Goal: Task Accomplishment & Management: Use online tool/utility

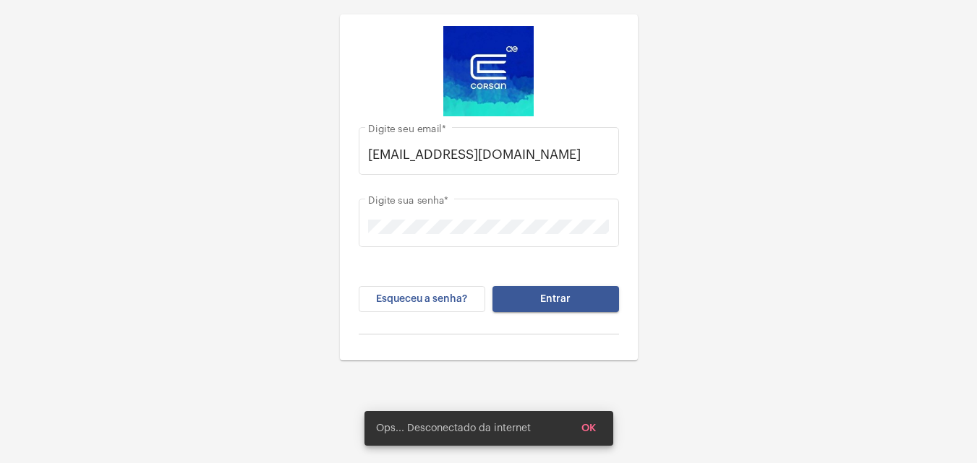
click at [531, 312] on div "Esqueceu a senha? Entrar" at bounding box center [489, 310] width 260 height 48
click at [538, 305] on button "Entrar" at bounding box center [555, 299] width 126 height 26
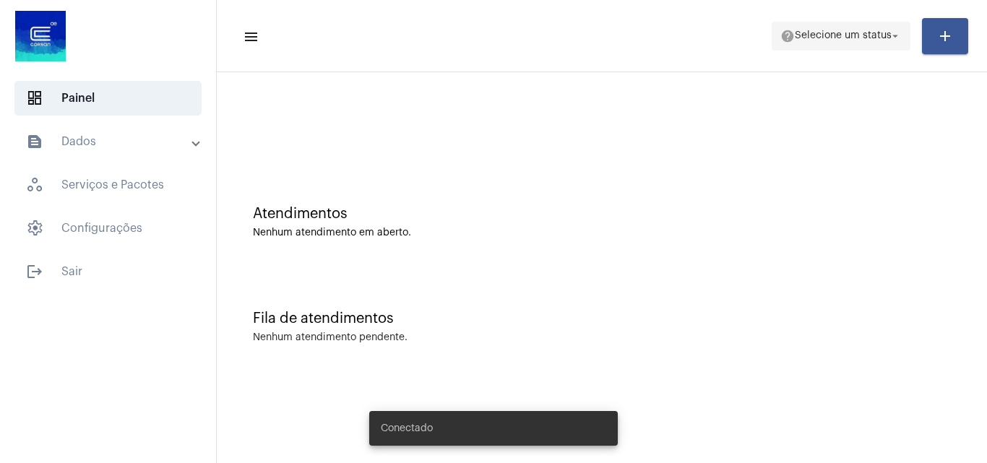
click at [862, 31] on span "Selecione um status" at bounding box center [843, 36] width 97 height 10
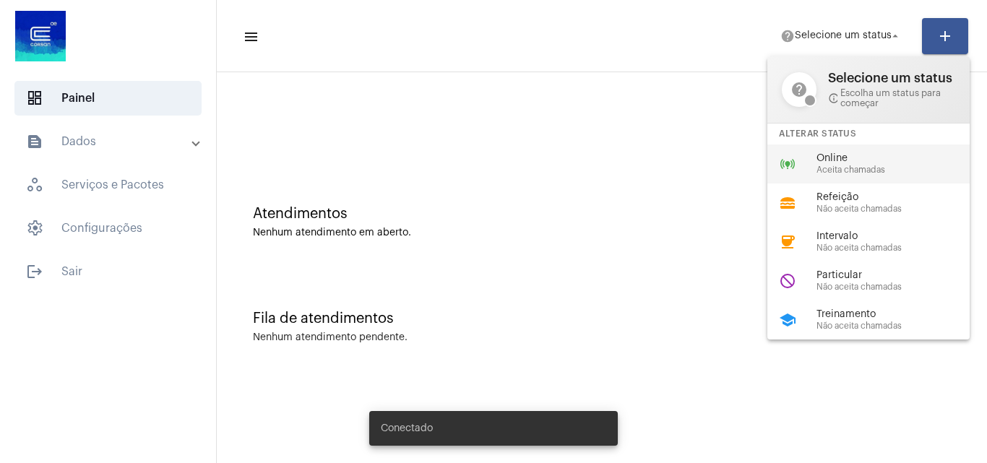
click at [864, 148] on div "online_prediction Online Aceita chamadas" at bounding box center [881, 164] width 226 height 39
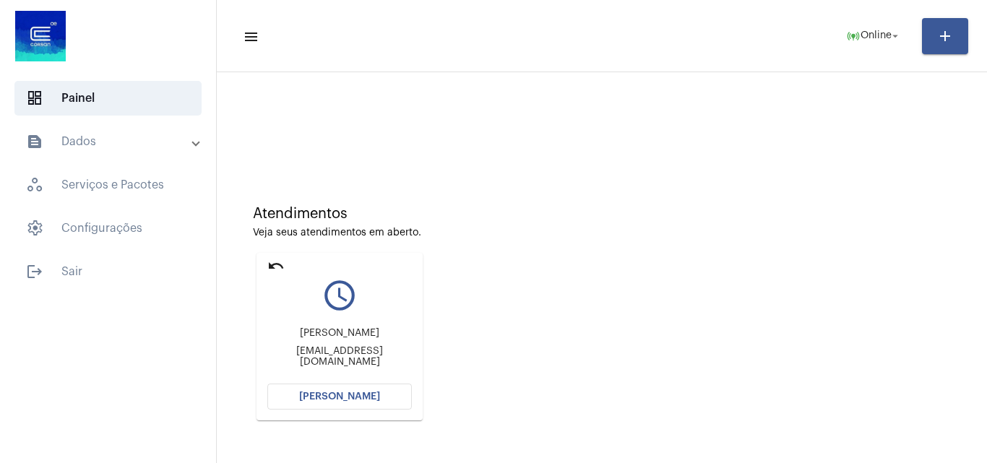
click at [351, 385] on button "[PERSON_NAME]" at bounding box center [339, 397] width 145 height 26
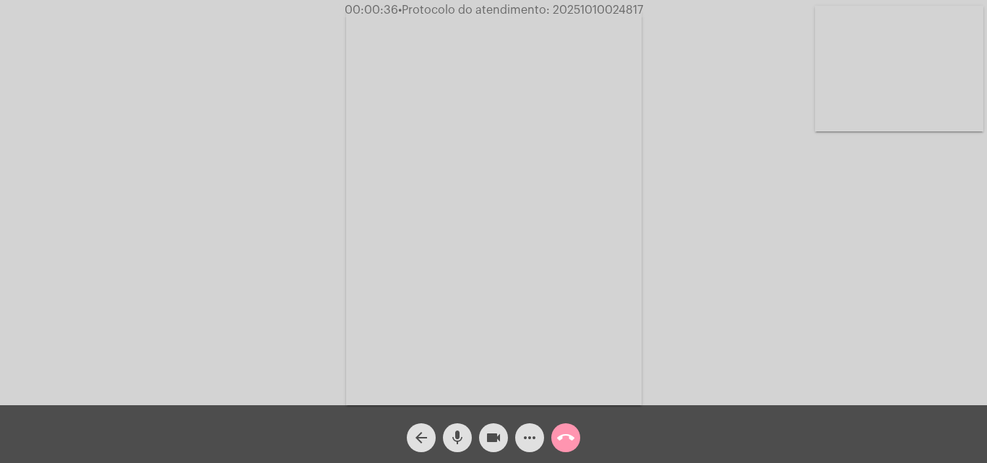
click at [309, 81] on div "Acessando Câmera e Microfone..." at bounding box center [493, 207] width 985 height 406
click at [498, 438] on mat-icon "videocam" at bounding box center [493, 437] width 17 height 17
click at [474, 439] on div "mic" at bounding box center [457, 434] width 36 height 36
drag, startPoint x: 491, startPoint y: 432, endPoint x: 470, endPoint y: 439, distance: 22.2
click at [490, 432] on mat-icon "videocam_off" at bounding box center [493, 437] width 17 height 17
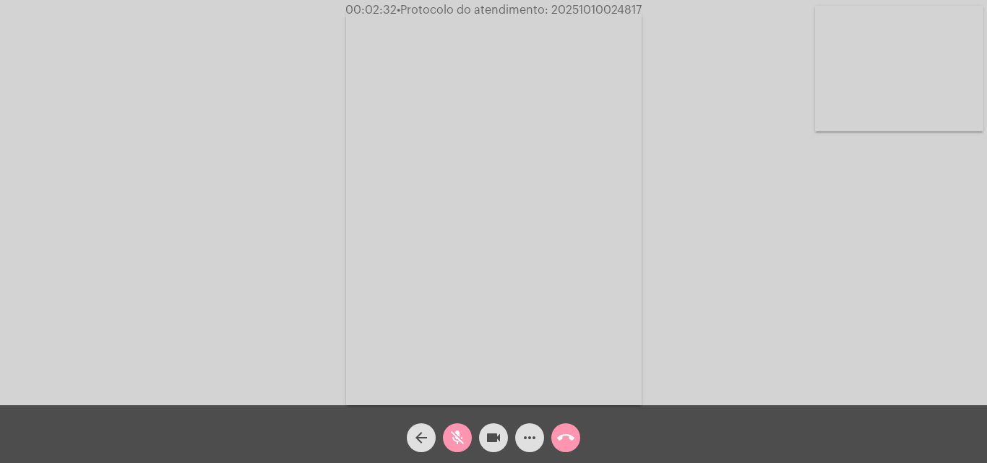
click at [454, 441] on mat-icon "mic_off" at bounding box center [457, 437] width 17 height 17
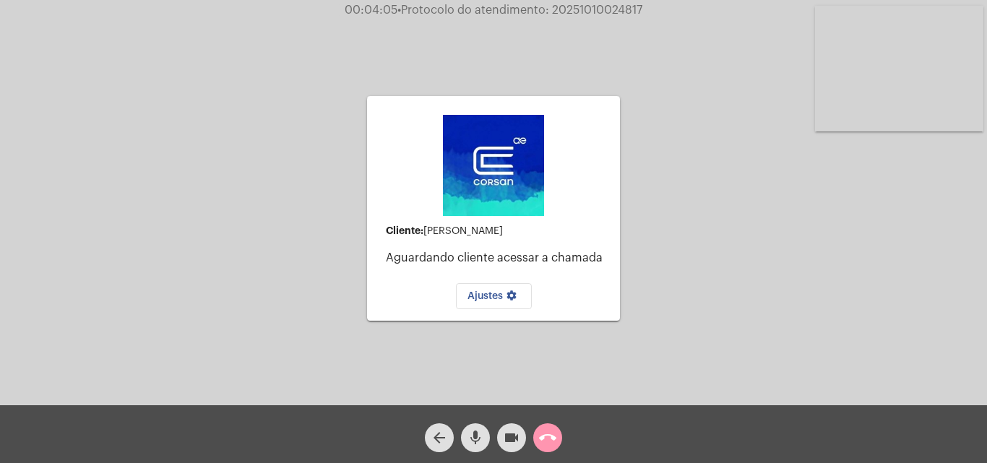
click at [436, 455] on div "arrow_back mic videocam call_end" at bounding box center [493, 435] width 987 height 58
click at [428, 437] on button "arrow_back" at bounding box center [439, 438] width 29 height 29
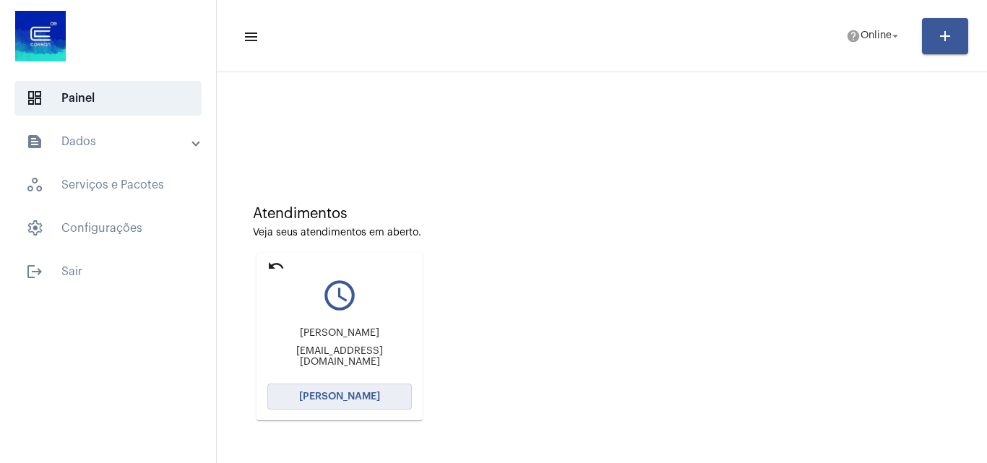
click at [339, 393] on span "[PERSON_NAME]" at bounding box center [339, 397] width 81 height 10
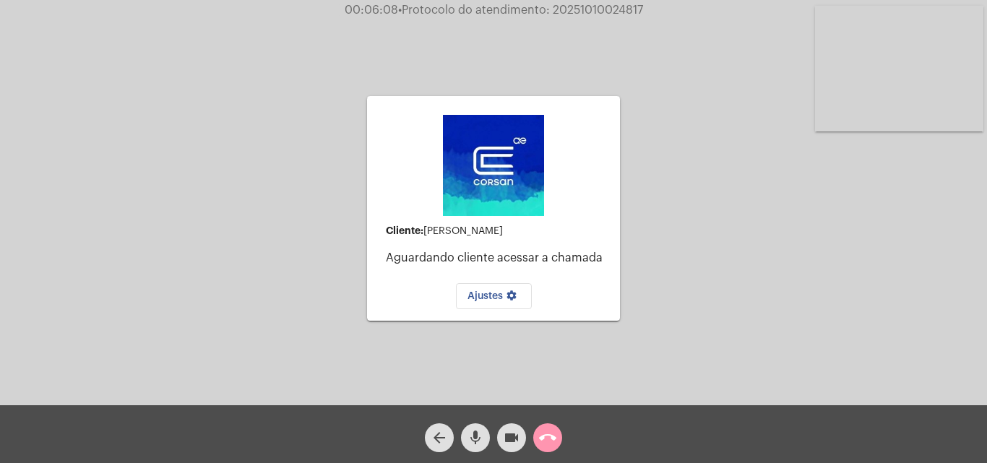
click at [548, 439] on mat-icon "call_end" at bounding box center [547, 437] width 17 height 17
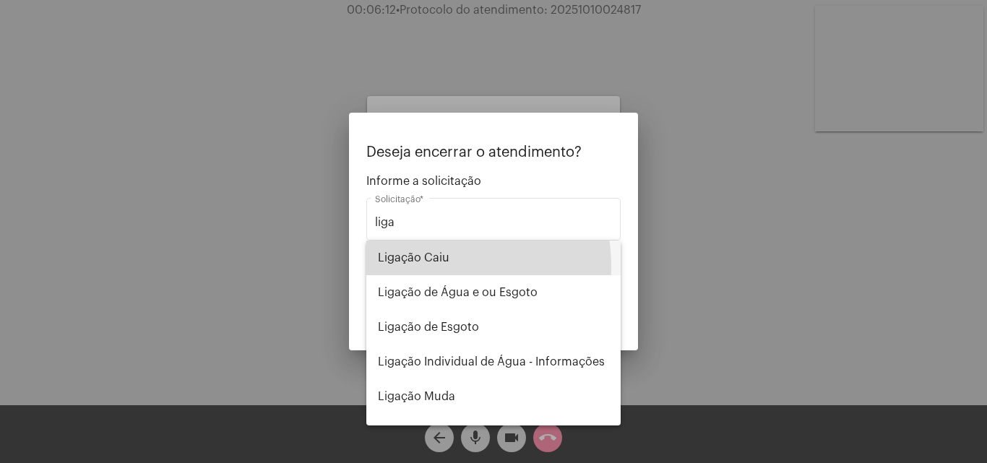
click at [410, 267] on span "Ligação Caiu" at bounding box center [493, 258] width 231 height 35
type input "Ligação Caiu"
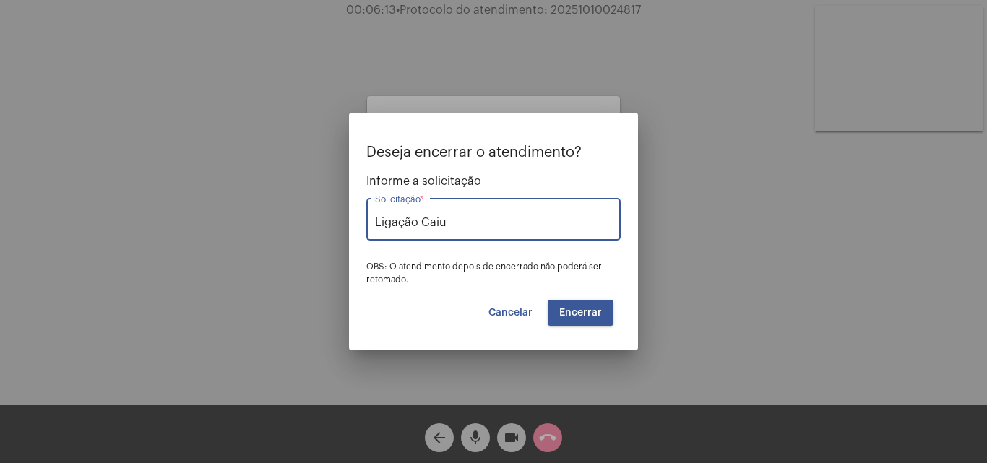
click at [606, 318] on button "Encerrar" at bounding box center [581, 313] width 66 height 26
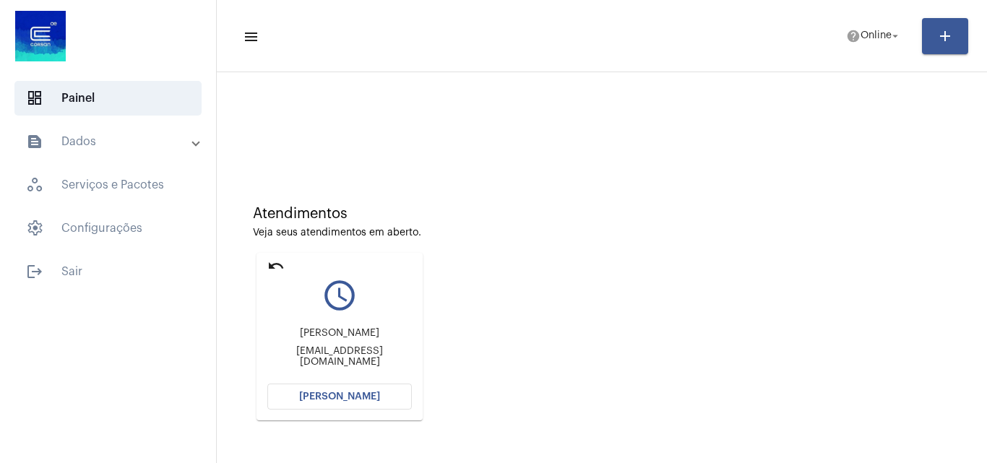
click at [333, 408] on button "[PERSON_NAME]" at bounding box center [339, 397] width 145 height 26
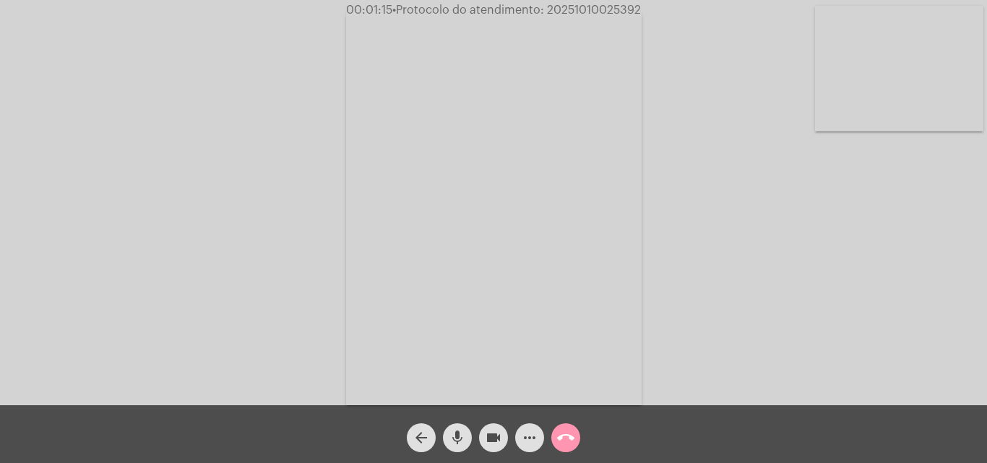
click at [481, 442] on button "videocam" at bounding box center [493, 438] width 29 height 29
click at [452, 436] on mat-icon "mic" at bounding box center [457, 437] width 17 height 17
click at [496, 438] on mat-icon "videocam_off" at bounding box center [493, 437] width 17 height 17
click at [460, 428] on span "mic_off" at bounding box center [457, 438] width 17 height 29
click at [497, 448] on span "videocam" at bounding box center [493, 438] width 17 height 29
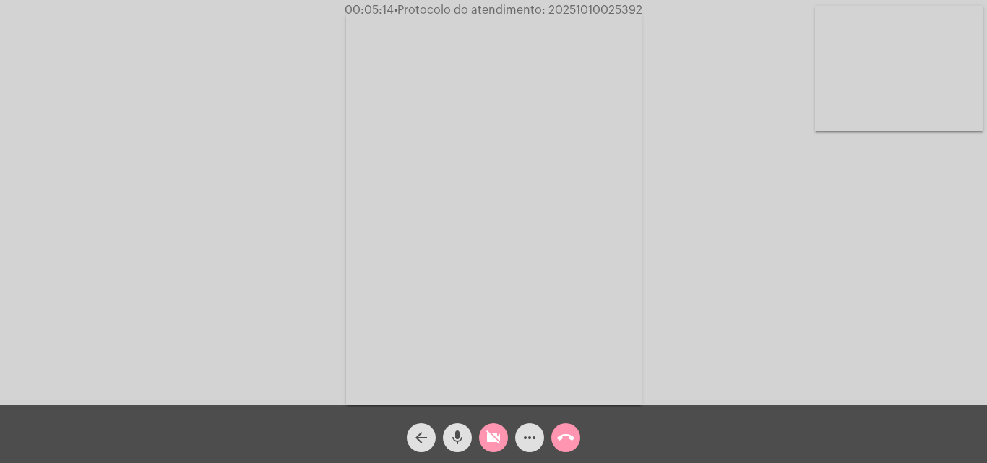
click at [472, 434] on div "mic" at bounding box center [457, 434] width 36 height 36
click at [499, 433] on mat-icon "videocam_off" at bounding box center [493, 437] width 17 height 17
click at [462, 431] on mat-icon "mic_off" at bounding box center [457, 437] width 17 height 17
click at [499, 424] on span "videocam" at bounding box center [493, 438] width 17 height 29
click at [468, 435] on button "mic" at bounding box center [457, 438] width 29 height 29
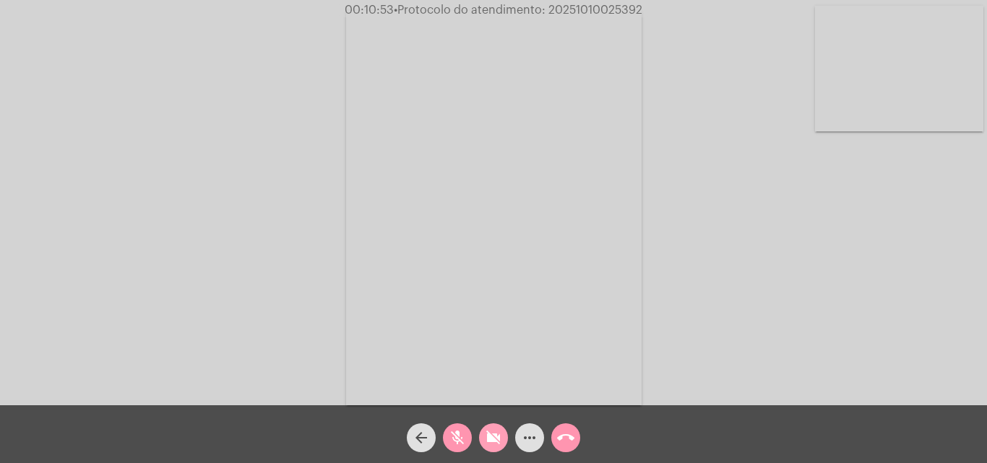
click at [496, 430] on mat-icon "videocam_off" at bounding box center [493, 437] width 17 height 17
click at [440, 433] on div "mic_off" at bounding box center [457, 434] width 36 height 36
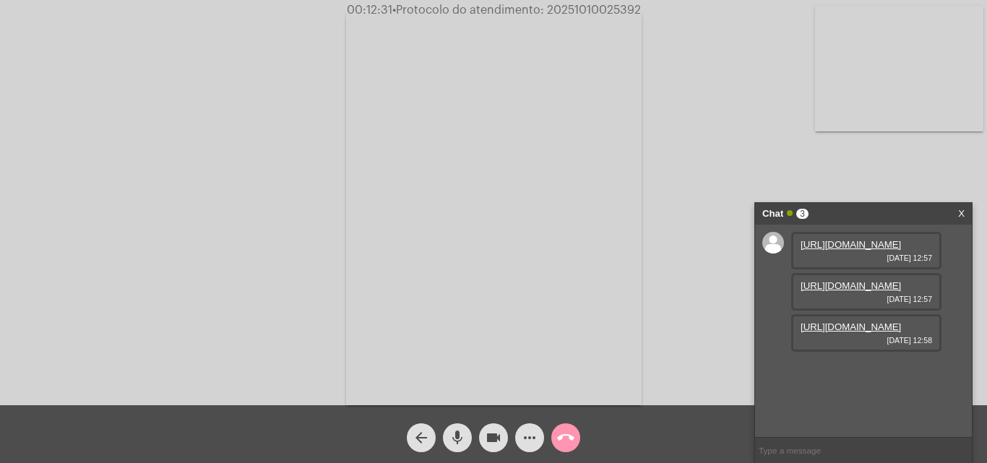
click at [849, 250] on link "[URL][DOMAIN_NAME]" at bounding box center [851, 244] width 100 height 11
click at [852, 291] on link "[URL][DOMAIN_NAME]" at bounding box center [851, 285] width 100 height 11
click at [864, 333] on link "[URL][DOMAIN_NAME]" at bounding box center [851, 327] width 100 height 11
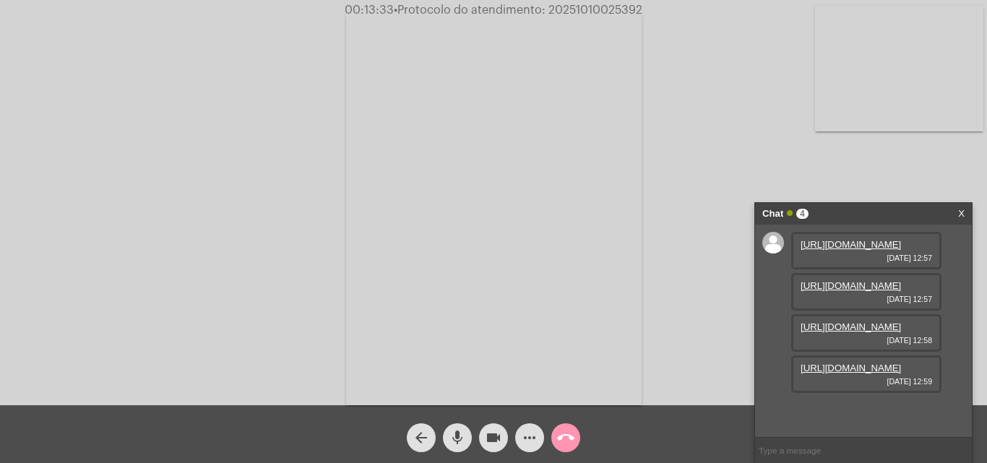
click at [883, 374] on link "[URL][DOMAIN_NAME]" at bounding box center [851, 368] width 100 height 11
click at [874, 323] on link "[URL][DOMAIN_NAME]" at bounding box center [851, 327] width 100 height 11
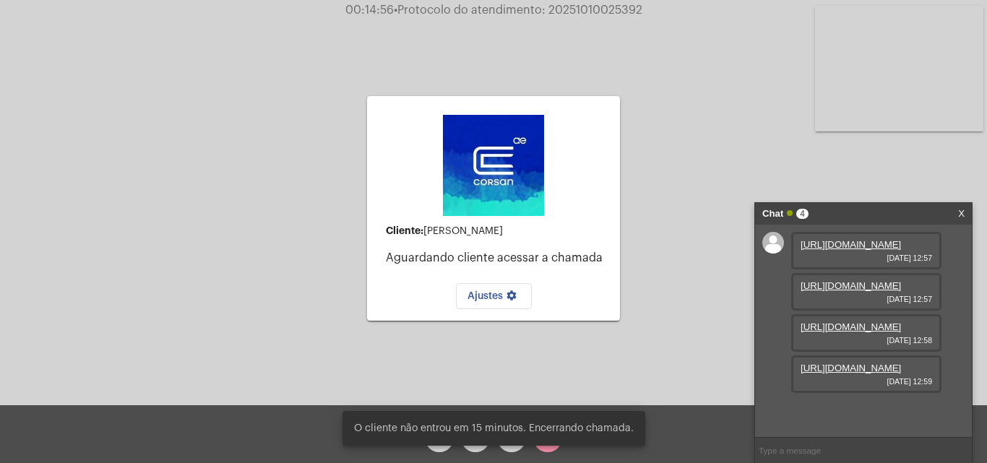
scroll to position [0, 0]
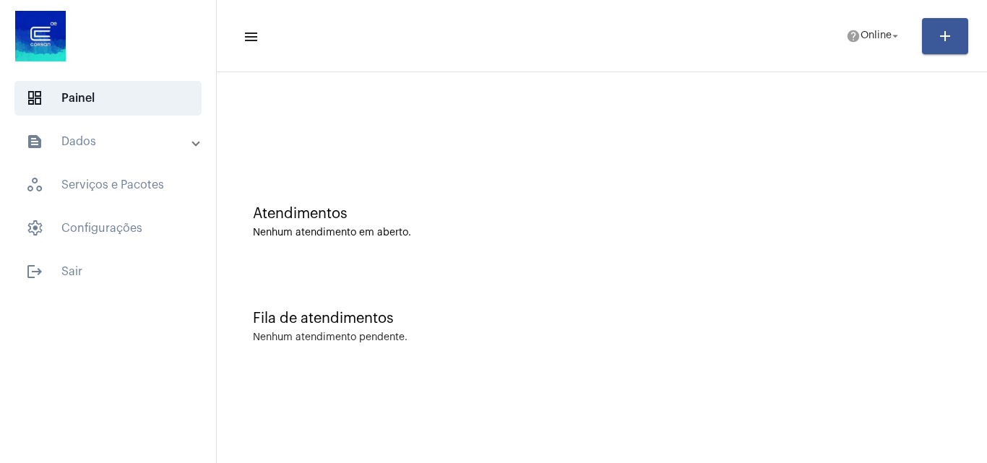
click at [349, 380] on mat-sidenav-content "menu help Online arrow_drop_down add Atendimentos Nenhum atendimento em aberto.…" at bounding box center [602, 231] width 771 height 463
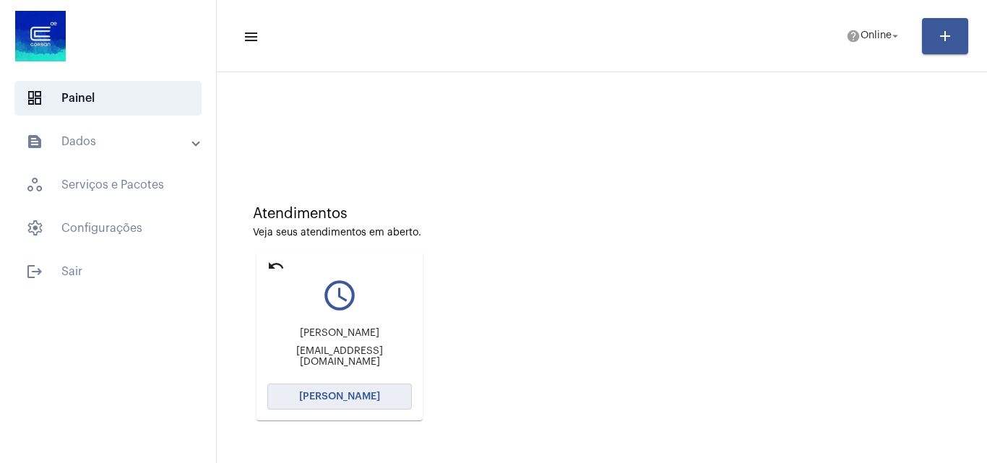
click at [349, 386] on button "[PERSON_NAME]" at bounding box center [339, 397] width 145 height 26
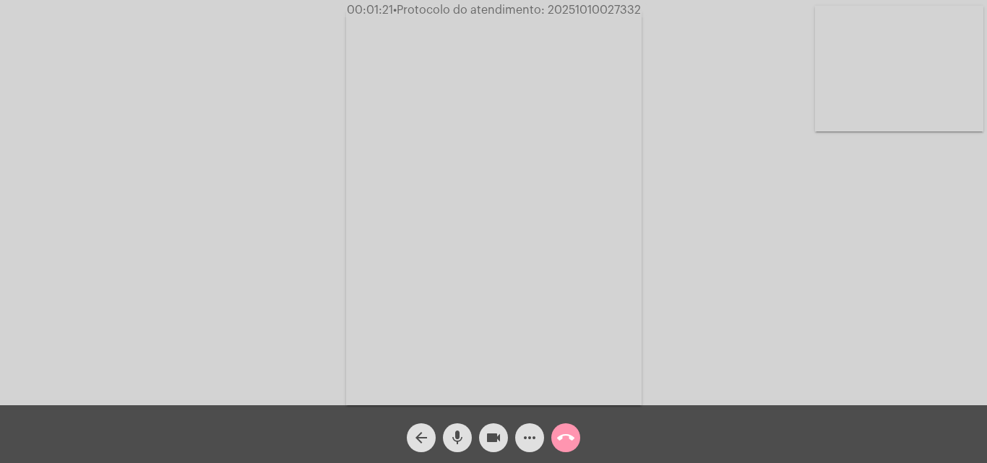
click at [499, 446] on mat-icon "videocam" at bounding box center [493, 437] width 17 height 17
click at [460, 434] on mat-icon "mic" at bounding box center [457, 437] width 17 height 17
drag, startPoint x: 497, startPoint y: 432, endPoint x: 479, endPoint y: 437, distance: 18.6
click at [497, 432] on mat-icon "videocam_off" at bounding box center [493, 437] width 17 height 17
click at [471, 438] on button "mic_off" at bounding box center [457, 438] width 29 height 29
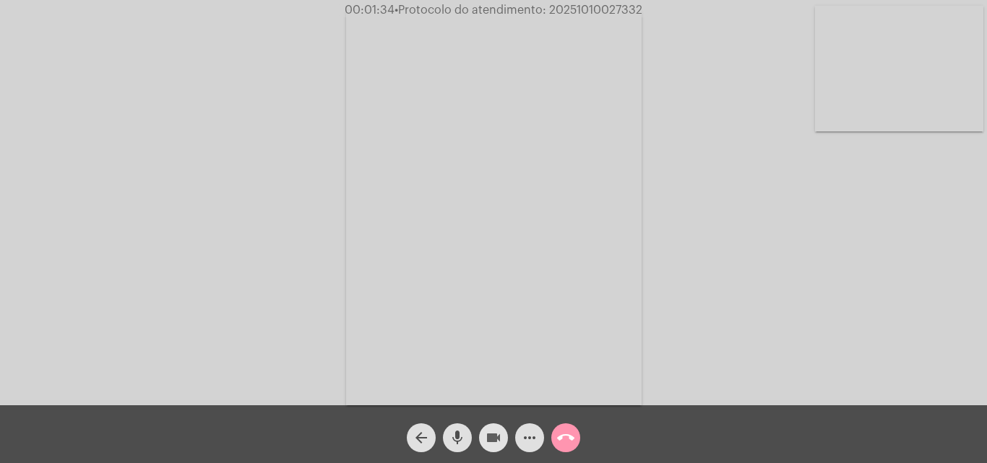
click at [499, 431] on mat-icon "videocam" at bounding box center [493, 437] width 17 height 17
click at [438, 432] on div "arrow_back" at bounding box center [421, 434] width 36 height 36
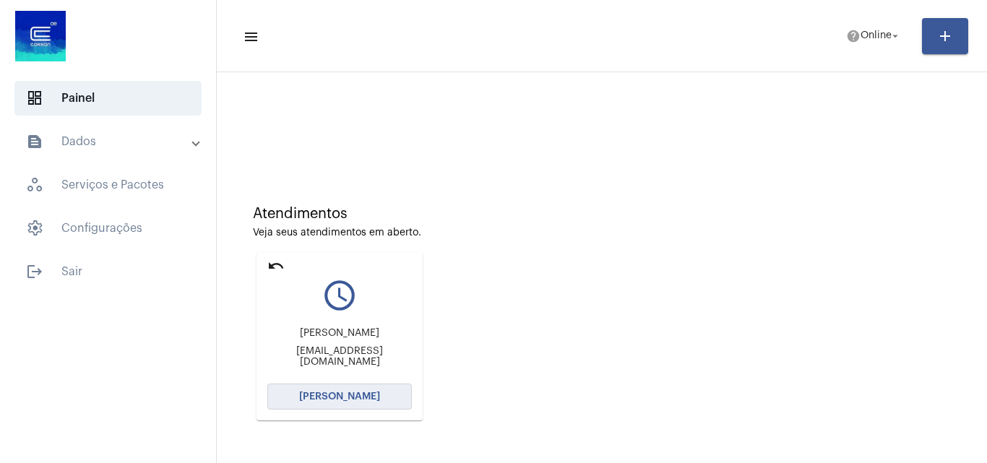
click at [348, 392] on span "[PERSON_NAME]" at bounding box center [339, 397] width 81 height 10
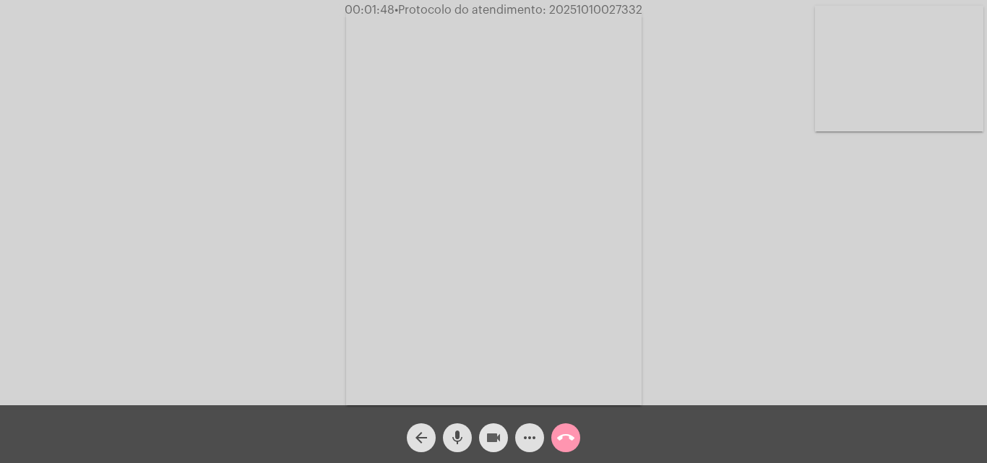
click at [505, 429] on button "videocam" at bounding box center [493, 438] width 29 height 29
click at [458, 431] on mat-icon "mic" at bounding box center [457, 437] width 17 height 17
click at [497, 452] on span "videocam_off" at bounding box center [493, 438] width 17 height 29
click at [466, 443] on button "mic_off" at bounding box center [457, 438] width 29 height 29
click at [499, 448] on span "videocam" at bounding box center [493, 438] width 17 height 29
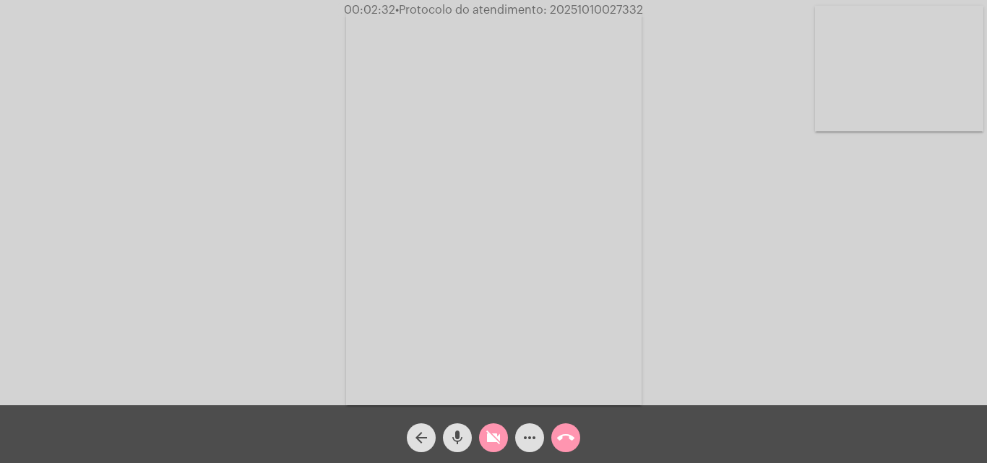
click at [460, 437] on mat-icon "mic" at bounding box center [457, 437] width 17 height 17
click at [497, 437] on mat-icon "videocam_off" at bounding box center [493, 437] width 17 height 17
click at [465, 435] on mat-icon "mic_off" at bounding box center [457, 437] width 17 height 17
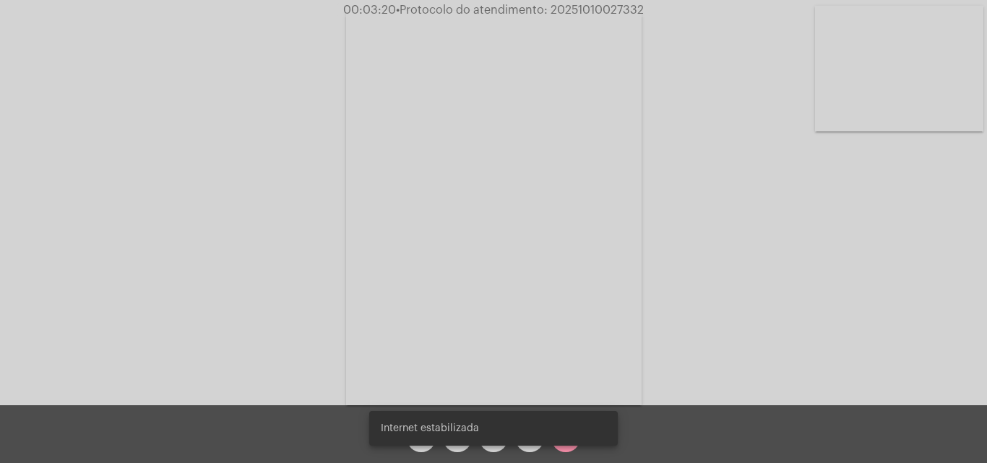
click at [494, 443] on snack-bar-container "Internet estabilizada" at bounding box center [493, 428] width 249 height 35
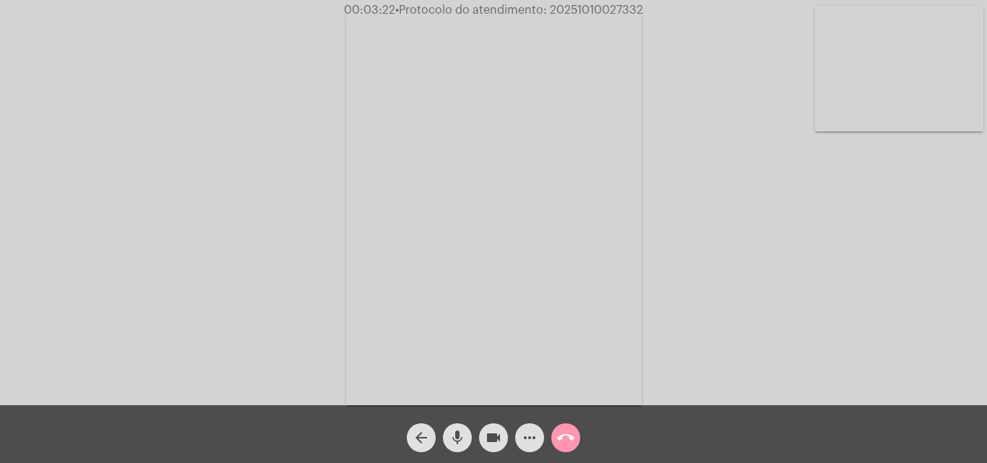
click at [501, 440] on mat-icon "videocam" at bounding box center [493, 437] width 17 height 17
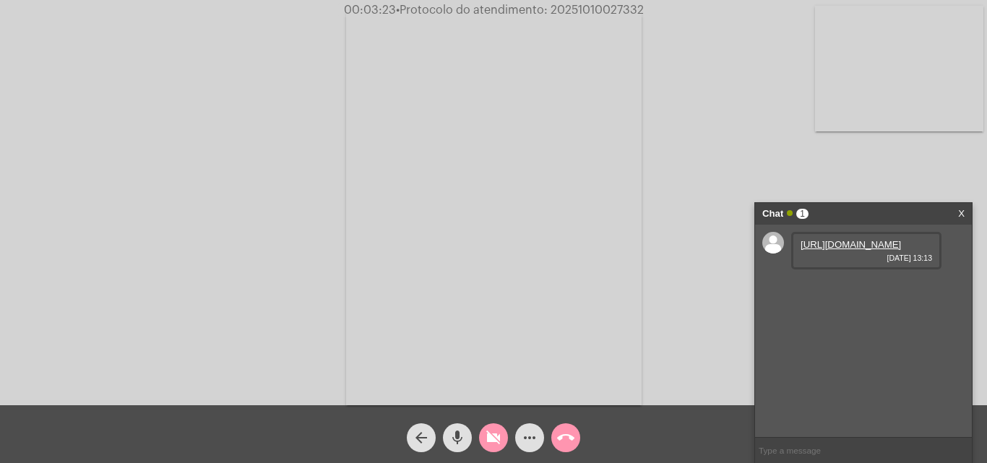
click at [471, 434] on button "mic" at bounding box center [457, 438] width 29 height 29
click at [503, 438] on button "videocam_off" at bounding box center [493, 438] width 29 height 29
click at [458, 441] on mat-icon "mic_off" at bounding box center [457, 437] width 17 height 17
click at [841, 250] on link "[URL][DOMAIN_NAME]" at bounding box center [851, 244] width 100 height 11
click at [489, 445] on mat-icon "videocam" at bounding box center [493, 437] width 17 height 17
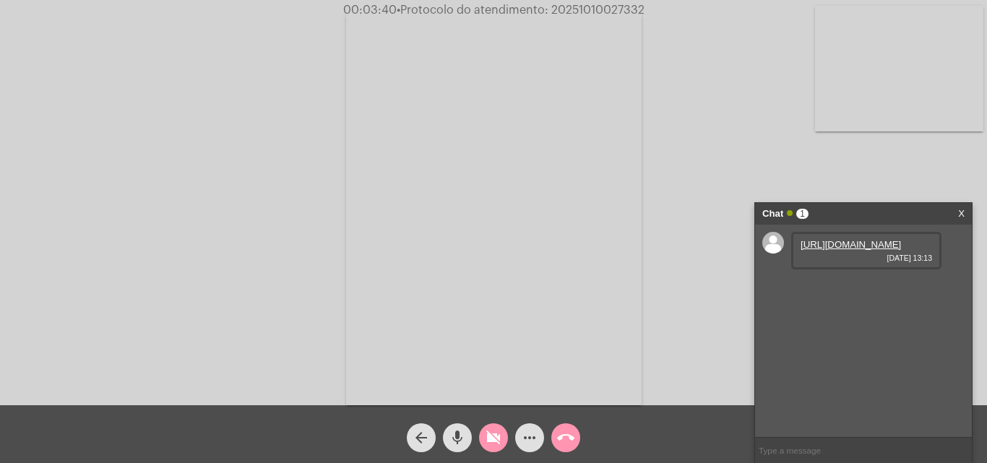
click at [452, 443] on mat-icon "mic" at bounding box center [457, 437] width 17 height 17
click at [894, 250] on link "[URL][DOMAIN_NAME]" at bounding box center [851, 244] width 100 height 11
click at [494, 434] on mat-icon "videocam_off" at bounding box center [493, 437] width 17 height 17
click at [468, 441] on button "mic_off" at bounding box center [457, 438] width 29 height 29
click at [495, 437] on mat-icon "videocam" at bounding box center [493, 437] width 17 height 17
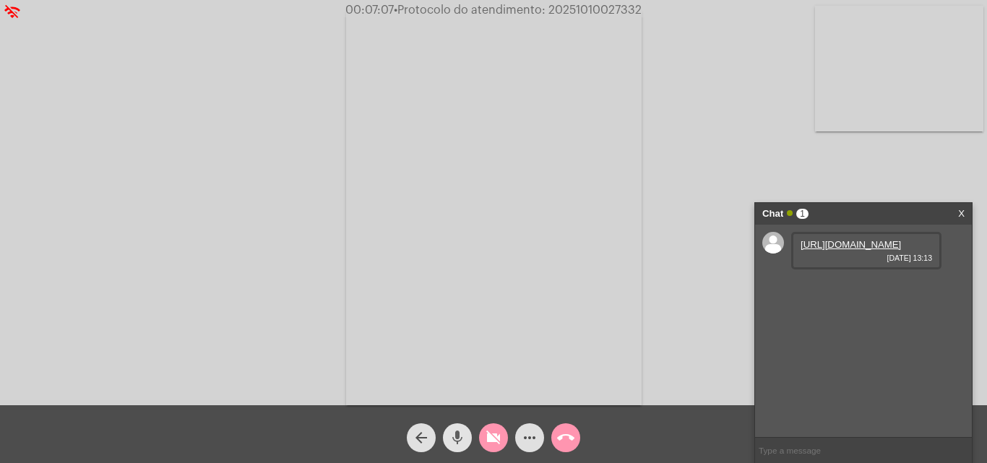
click at [471, 434] on button "mic" at bounding box center [457, 438] width 29 height 29
click at [496, 435] on mat-icon "videocam_off" at bounding box center [493, 437] width 17 height 17
click at [470, 434] on button "mic_off" at bounding box center [457, 438] width 29 height 29
click at [481, 428] on div "videocam" at bounding box center [494, 434] width 36 height 36
click at [467, 440] on button "mic" at bounding box center [457, 438] width 29 height 29
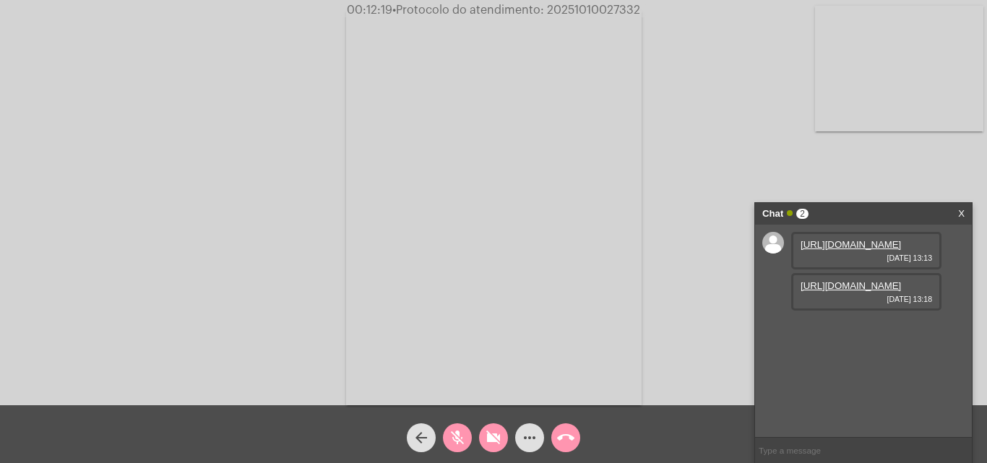
click at [499, 441] on mat-icon "videocam_off" at bounding box center [493, 437] width 17 height 17
click at [471, 439] on button "mic_off" at bounding box center [457, 438] width 29 height 29
click at [502, 439] on mat-icon "videocam" at bounding box center [493, 437] width 17 height 17
click at [456, 439] on mat-icon "mic" at bounding box center [457, 437] width 17 height 17
click at [465, 439] on mat-icon "mic_off" at bounding box center [457, 437] width 17 height 17
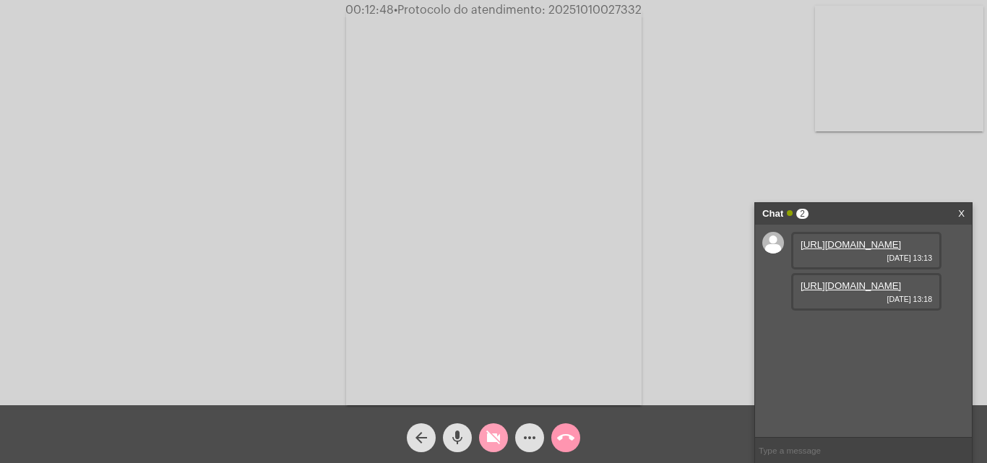
click at [490, 440] on mat-icon "videocam_off" at bounding box center [493, 437] width 17 height 17
click at [497, 427] on span "videocam" at bounding box center [493, 438] width 17 height 29
click at [463, 432] on mat-icon "mic" at bounding box center [457, 437] width 17 height 17
click at [497, 448] on span "videocam" at bounding box center [493, 438] width 17 height 29
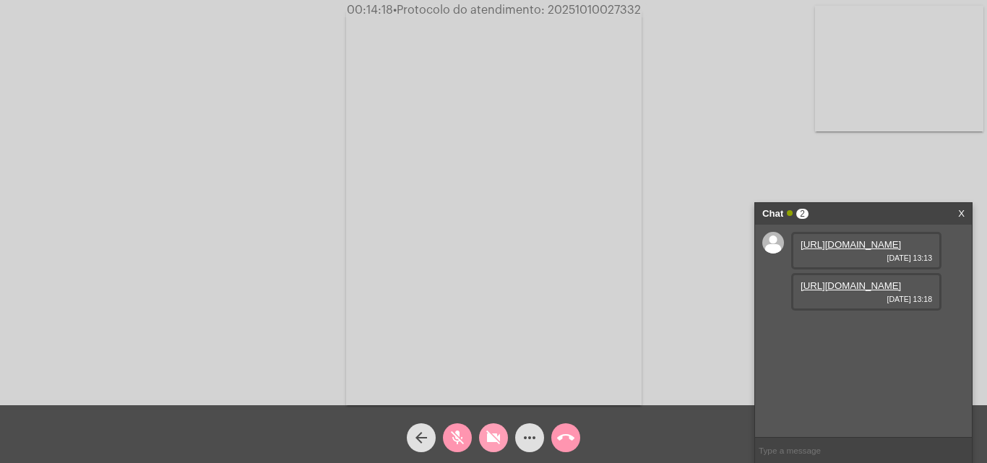
click at [492, 442] on mat-icon "videocam_off" at bounding box center [493, 437] width 17 height 17
click at [463, 441] on mat-icon "mic_off" at bounding box center [457, 437] width 17 height 17
click at [489, 440] on mat-icon "videocam" at bounding box center [493, 437] width 17 height 17
click at [466, 435] on button "mic" at bounding box center [457, 438] width 29 height 29
click at [483, 425] on div "videocam_off" at bounding box center [494, 434] width 36 height 36
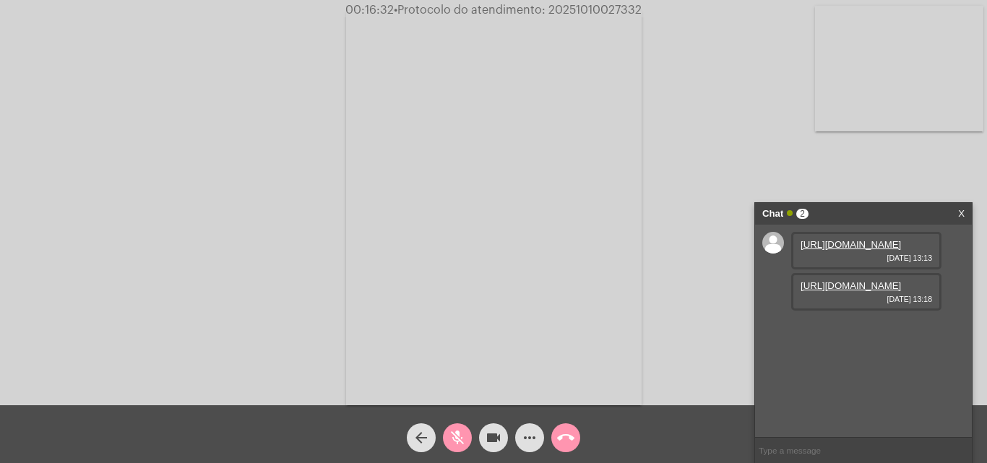
click at [466, 428] on button "mic_off" at bounding box center [457, 438] width 29 height 29
click at [464, 434] on mat-icon "mic" at bounding box center [457, 437] width 17 height 17
click at [492, 442] on mat-icon "videocam" at bounding box center [493, 437] width 17 height 17
click at [566, 439] on mat-icon "call_end" at bounding box center [565, 437] width 17 height 17
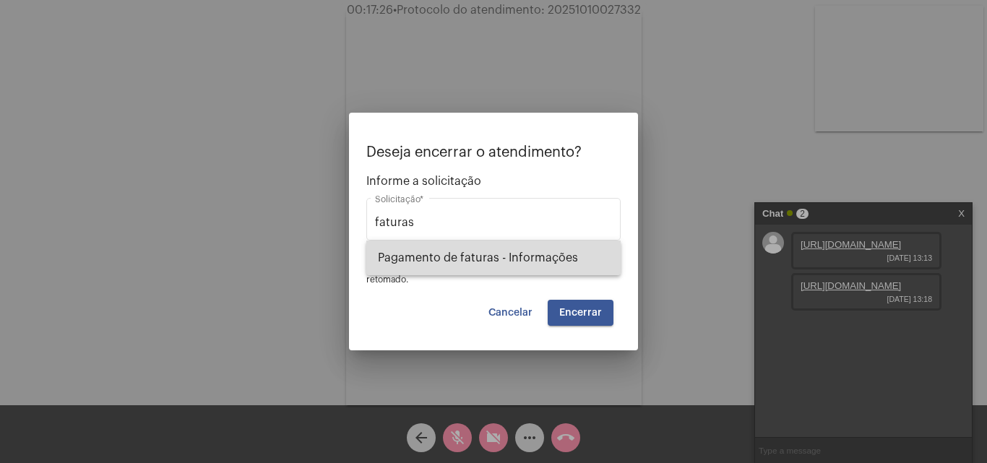
click at [492, 255] on span "Pagamento de faturas - Informações" at bounding box center [493, 258] width 231 height 35
type input "Pagamento de faturas - Informações"
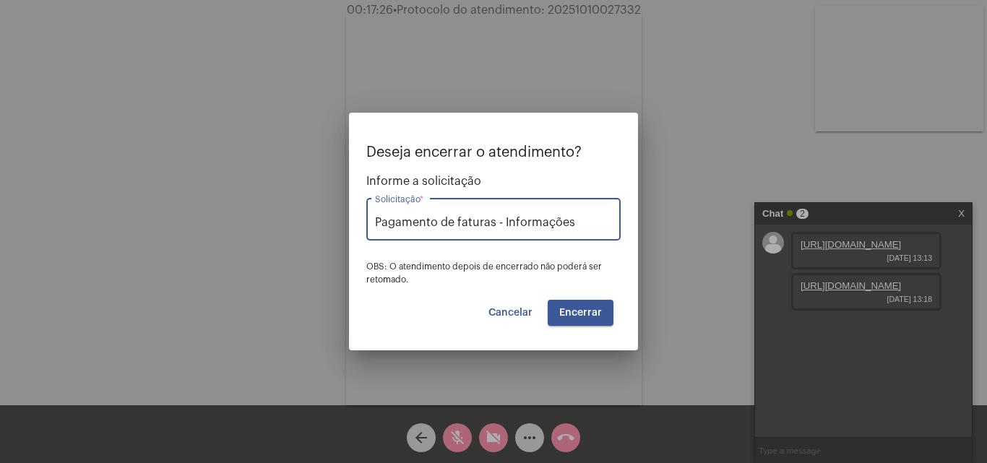
click at [604, 310] on button "Encerrar" at bounding box center [581, 313] width 66 height 26
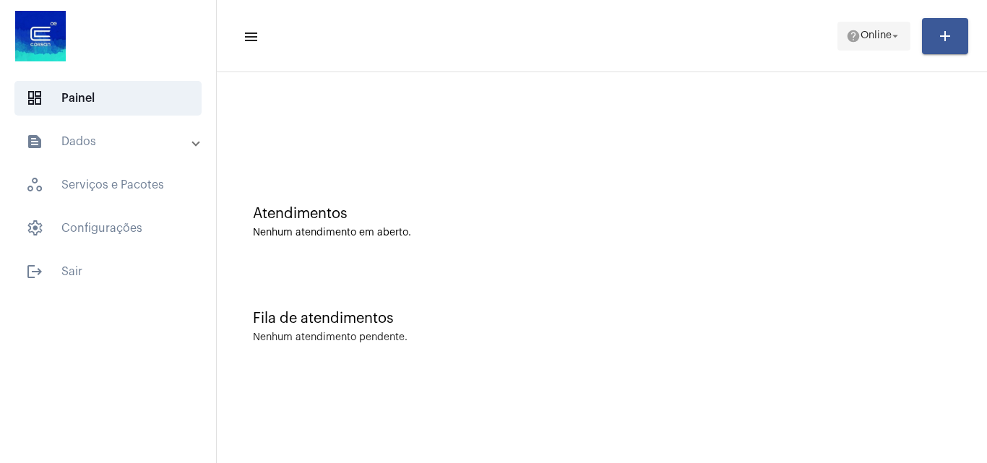
click at [861, 40] on span "Online" at bounding box center [876, 36] width 31 height 10
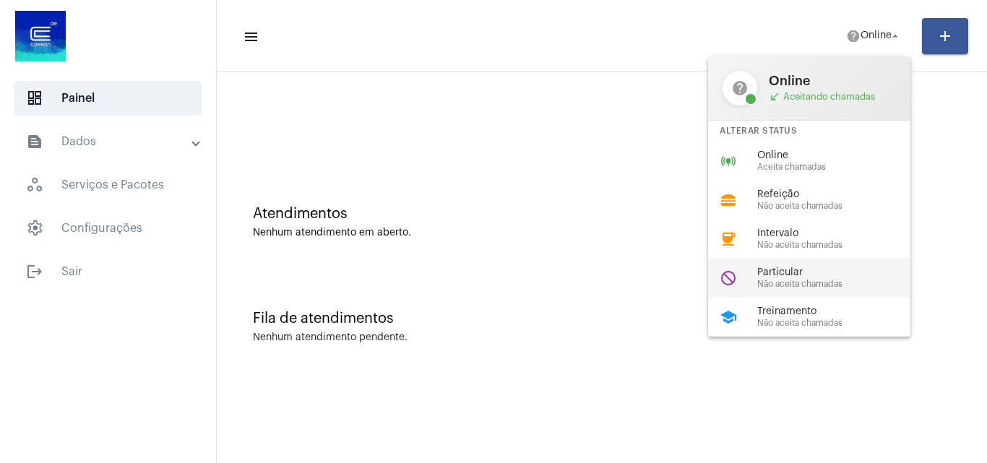
click at [807, 280] on span "Não aceita chamadas" at bounding box center [840, 284] width 165 height 9
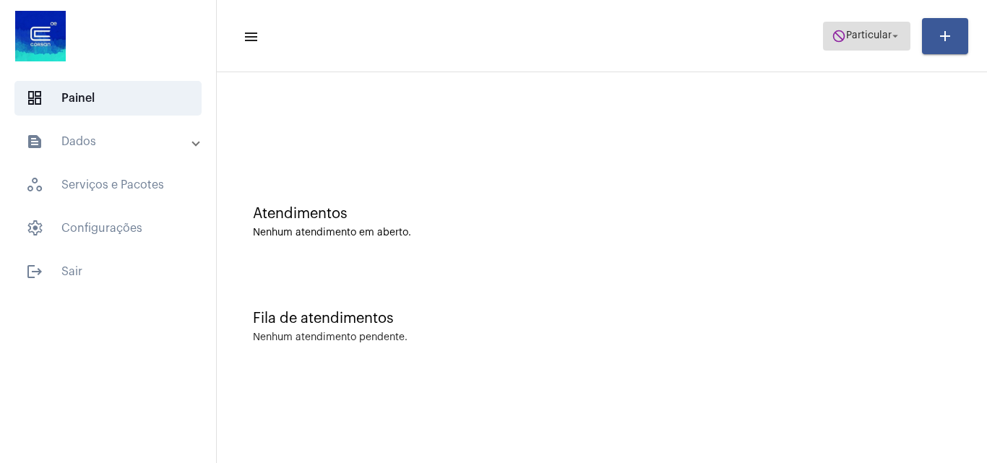
click at [893, 42] on mat-icon "arrow_drop_down" at bounding box center [895, 36] width 13 height 13
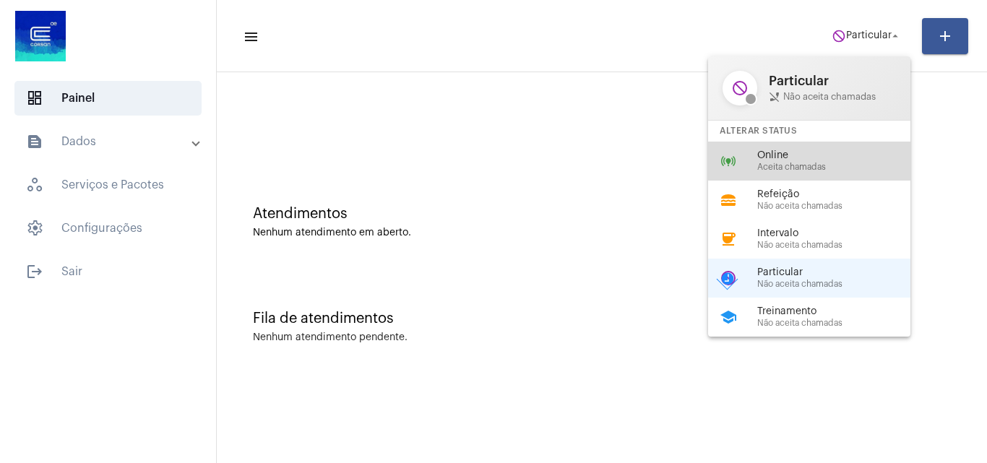
click at [836, 157] on span "Online" at bounding box center [840, 155] width 165 height 11
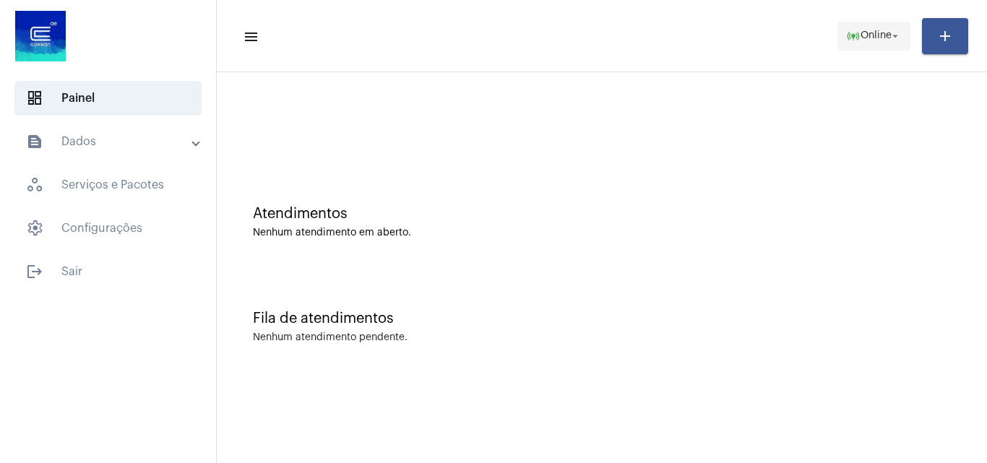
click at [849, 43] on span "online_prediction Online arrow_drop_down" at bounding box center [874, 35] width 56 height 26
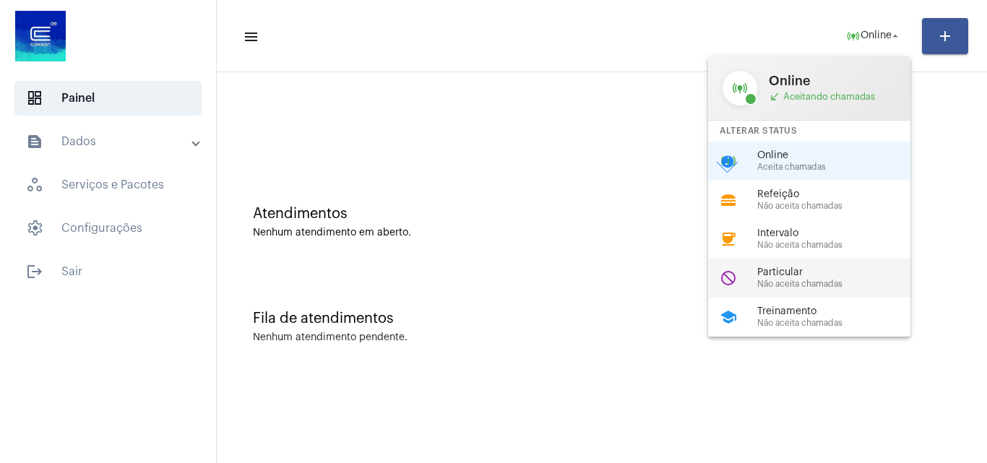
click at [824, 275] on span "Particular" at bounding box center [840, 272] width 165 height 11
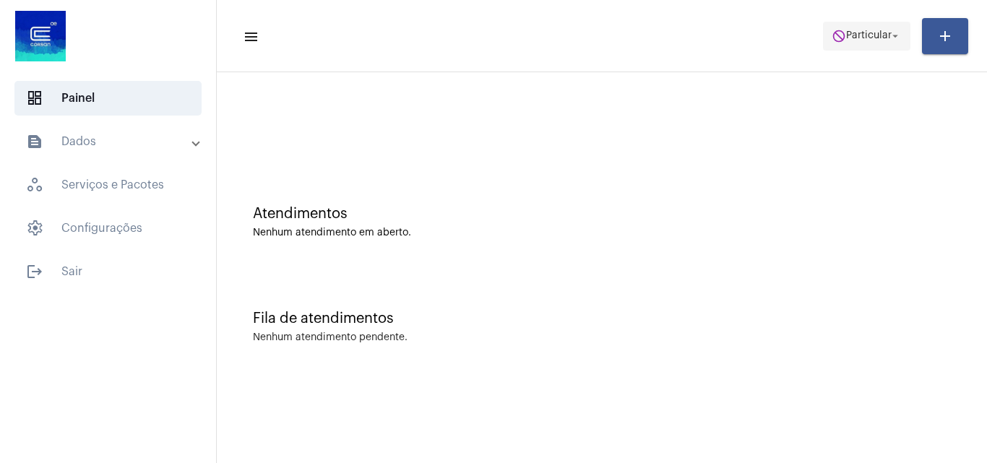
click at [898, 31] on mat-icon "arrow_drop_down" at bounding box center [895, 36] width 13 height 13
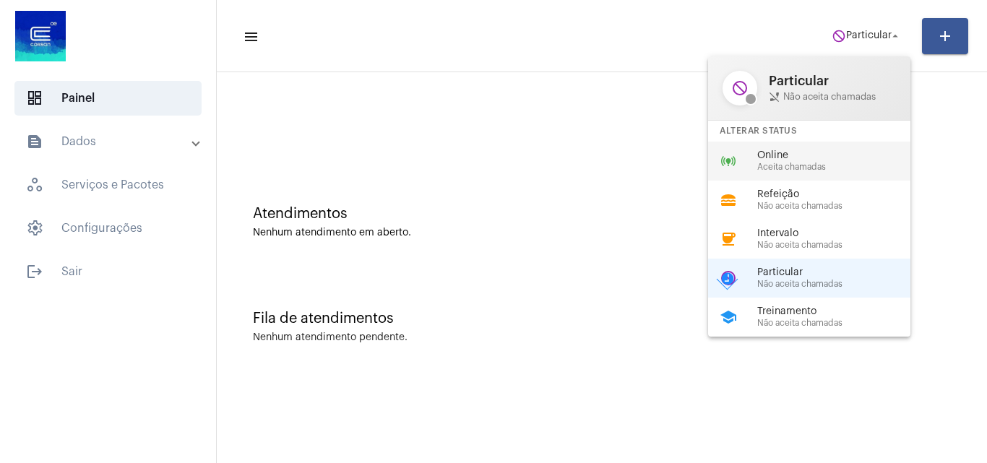
click at [823, 157] on span "Online" at bounding box center [840, 155] width 165 height 11
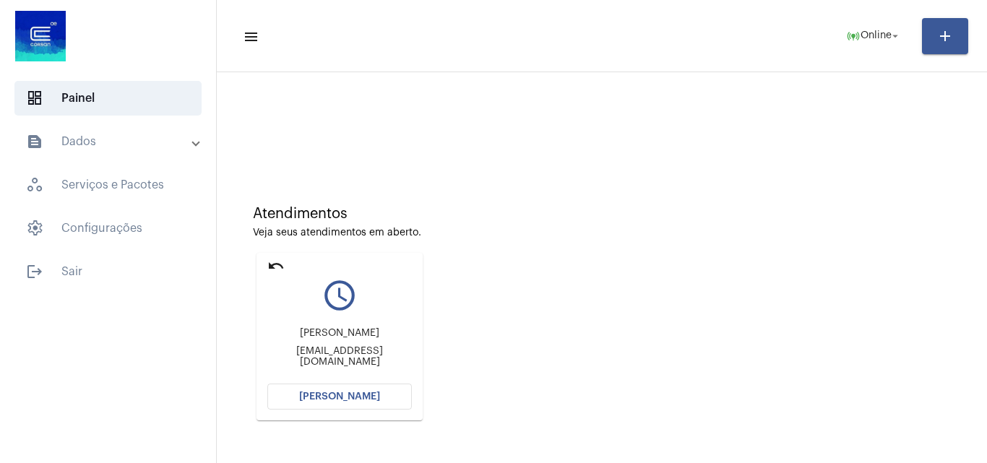
click at [340, 393] on span "[PERSON_NAME]" at bounding box center [339, 397] width 81 height 10
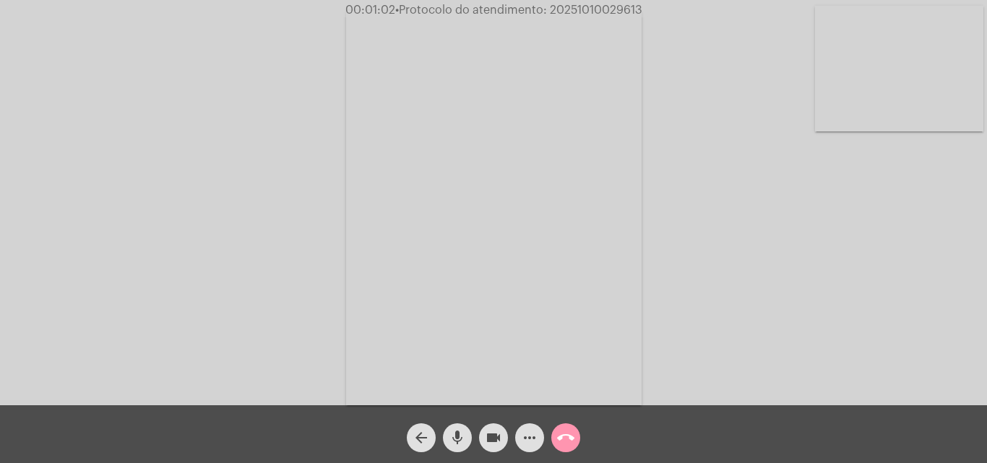
click at [319, 93] on div "Acessando Câmera e Microfone..." at bounding box center [493, 207] width 985 height 406
click at [499, 433] on mat-icon "videocam" at bounding box center [493, 437] width 17 height 17
click at [451, 444] on mat-icon "mic" at bounding box center [457, 437] width 17 height 17
click at [486, 436] on mat-icon "videocam_off" at bounding box center [493, 437] width 17 height 17
click at [465, 433] on mat-icon "mic_off" at bounding box center [457, 437] width 17 height 17
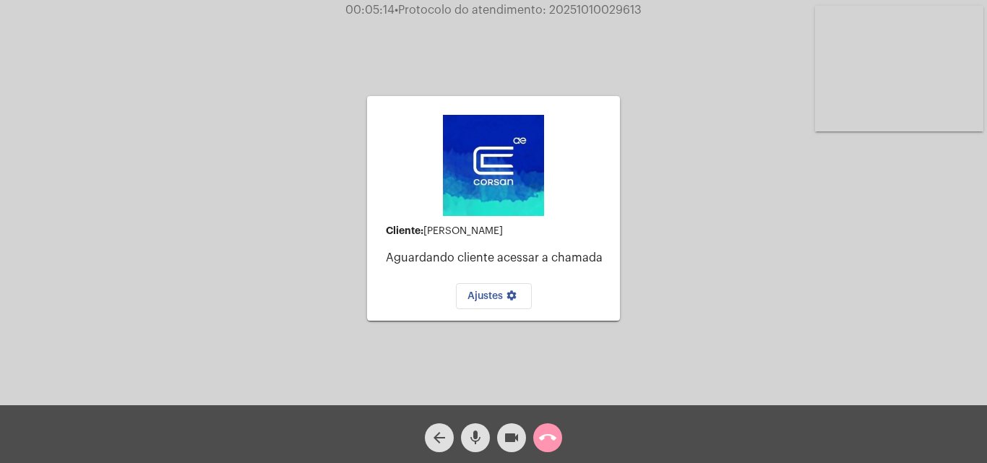
click at [499, 432] on button "videocam" at bounding box center [511, 438] width 29 height 29
click at [486, 432] on button "mic" at bounding box center [475, 438] width 29 height 29
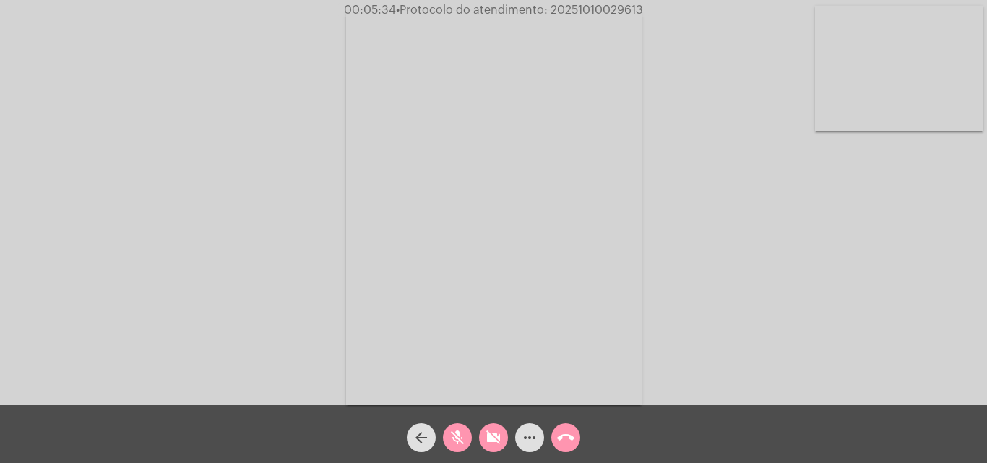
click at [486, 441] on mat-icon "videocam_off" at bounding box center [493, 437] width 17 height 17
click at [471, 437] on button "mic_off" at bounding box center [457, 438] width 29 height 29
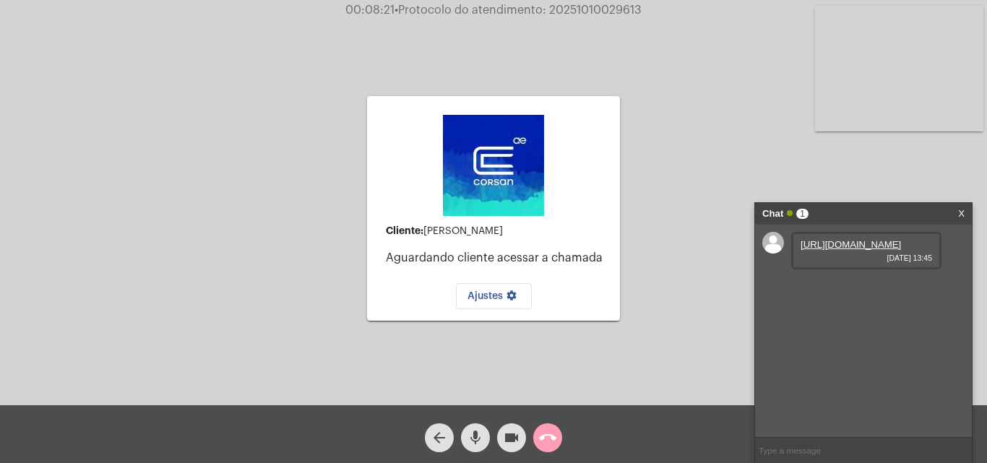
click at [539, 445] on mat-icon "call_end" at bounding box center [547, 437] width 17 height 17
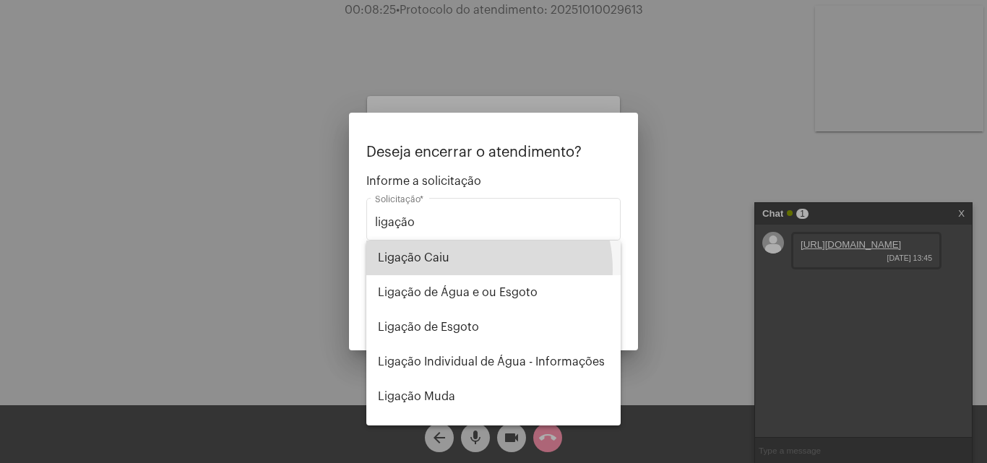
click at [470, 270] on span "Ligação Caiu" at bounding box center [493, 258] width 231 height 35
type input "Ligação Caiu"
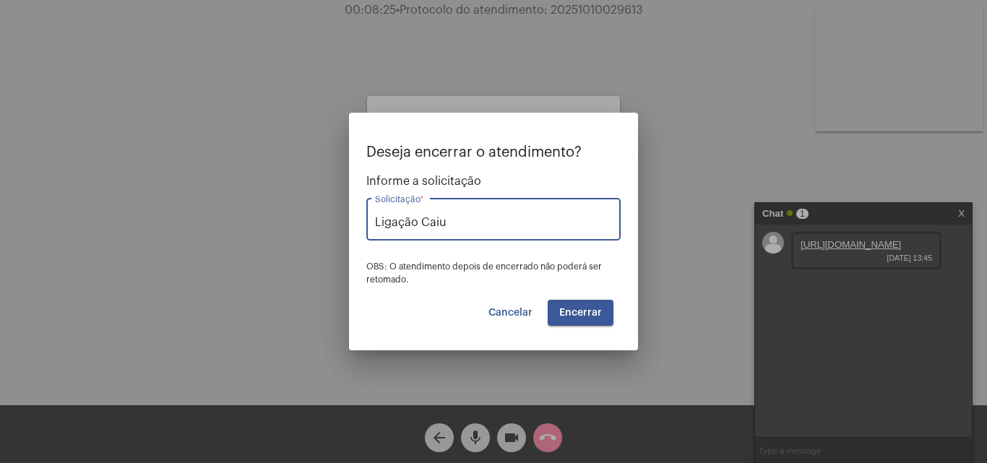
click at [614, 318] on div "Deseja encerrar o atendimento? Informe a solicitação Ligação Caiu Solicitação *…" at bounding box center [493, 235] width 254 height 181
click at [606, 315] on button "Encerrar" at bounding box center [581, 313] width 66 height 26
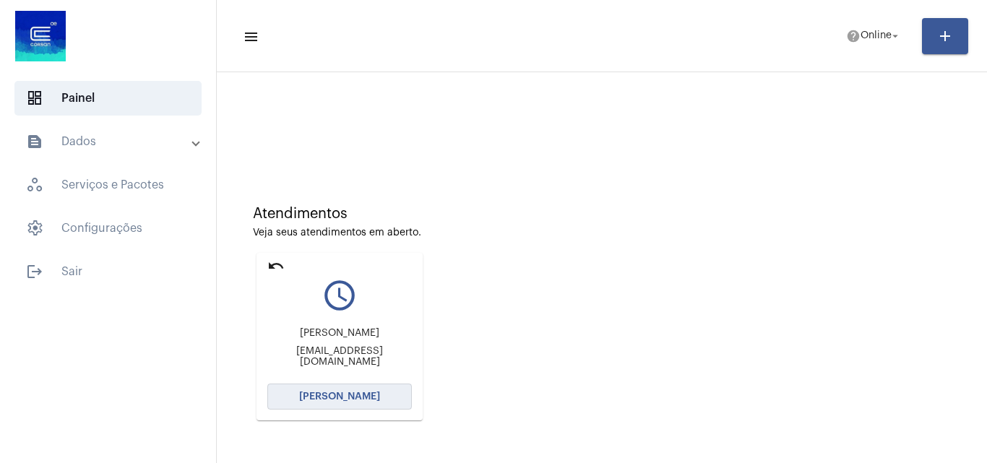
click at [359, 399] on span "[PERSON_NAME]" at bounding box center [339, 397] width 81 height 10
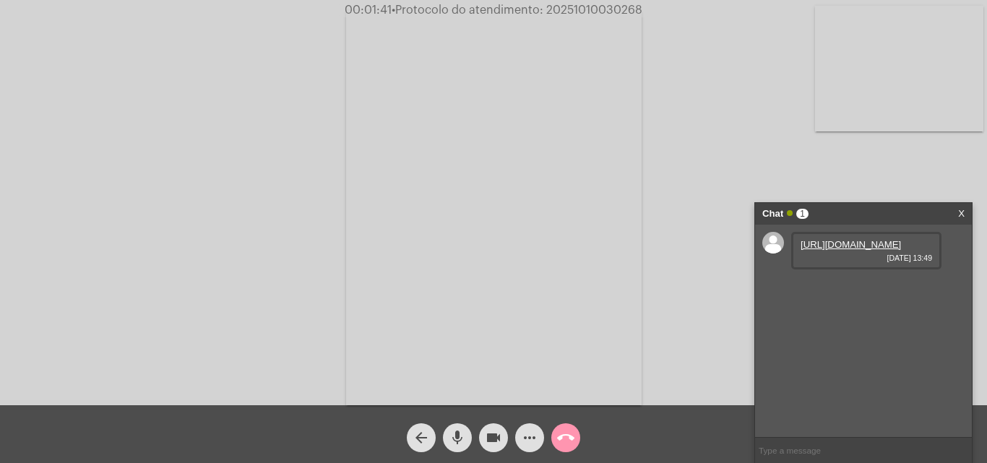
click at [860, 250] on link "[URL][DOMAIN_NAME]" at bounding box center [851, 244] width 100 height 11
click at [504, 437] on button "videocam" at bounding box center [493, 438] width 29 height 29
click at [467, 442] on button "mic" at bounding box center [457, 438] width 29 height 29
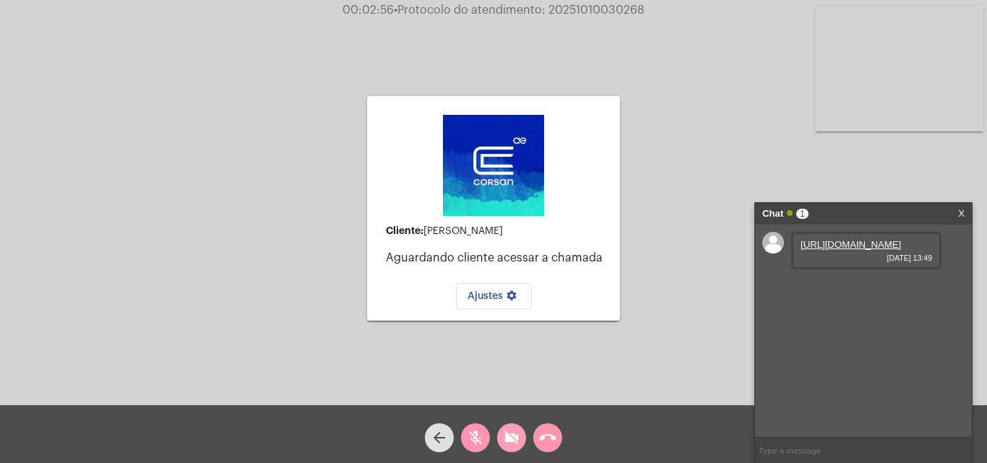
click at [498, 432] on button "videocam_off" at bounding box center [511, 438] width 29 height 29
click at [477, 434] on mat-icon "mic_off" at bounding box center [475, 437] width 17 height 17
click at [854, 250] on link "[URL][DOMAIN_NAME]" at bounding box center [851, 244] width 100 height 11
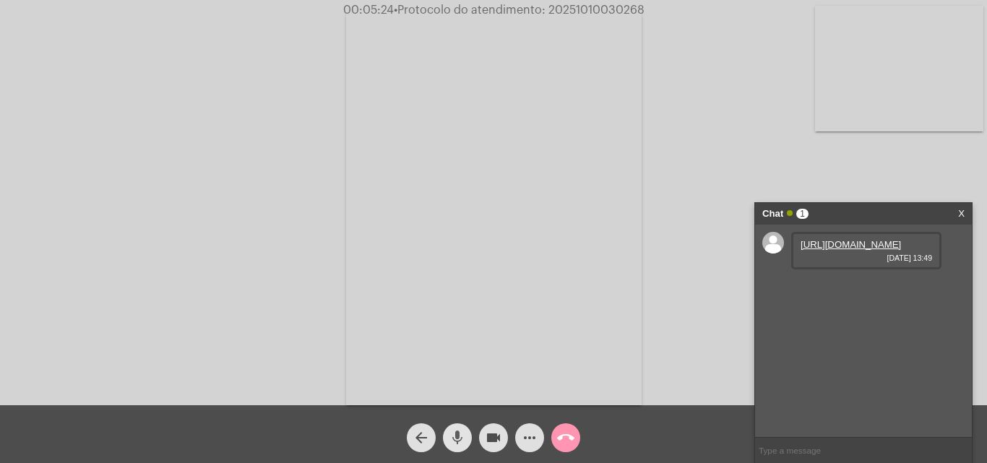
click at [456, 442] on mat-icon "mic" at bounding box center [457, 437] width 17 height 17
click at [484, 442] on button "videocam" at bounding box center [493, 438] width 29 height 29
click at [556, 442] on button "call_end" at bounding box center [566, 438] width 29 height 29
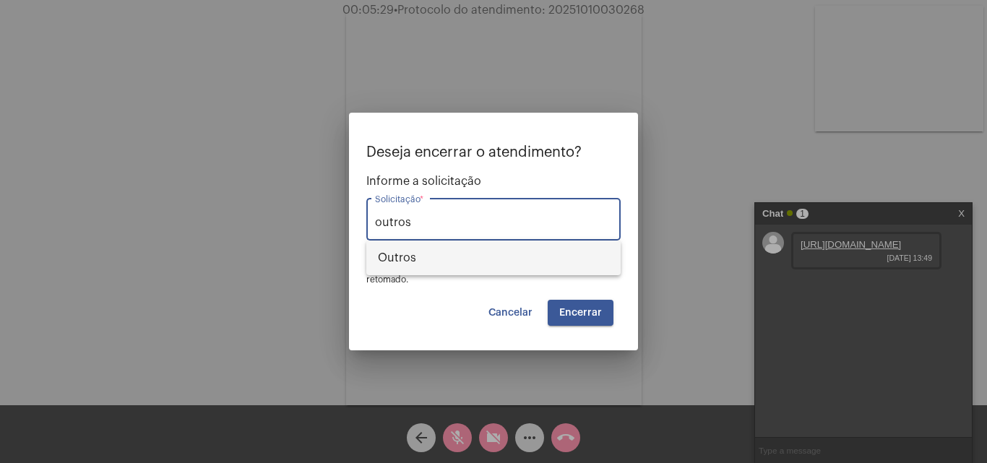
click at [453, 273] on span "Outros" at bounding box center [493, 258] width 231 height 35
type input "Outros"
click at [565, 305] on button "Encerrar" at bounding box center [581, 313] width 66 height 26
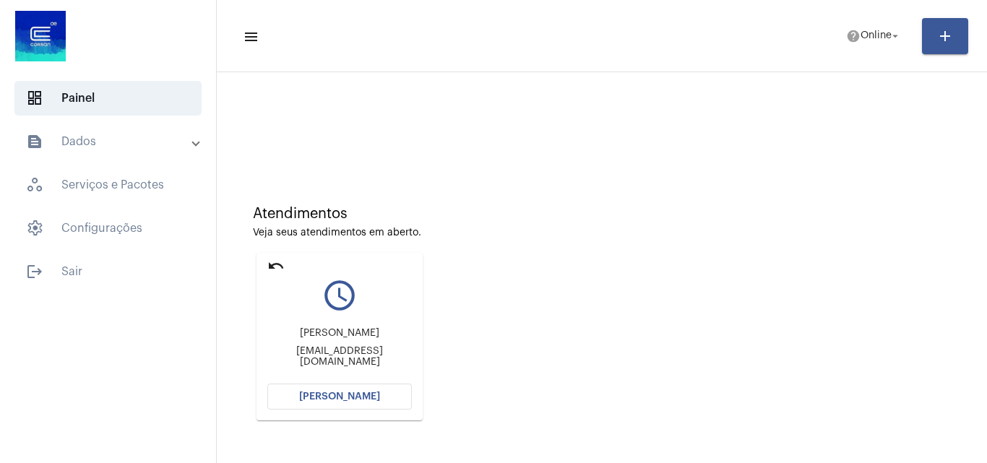
click at [340, 392] on span "[PERSON_NAME]" at bounding box center [339, 397] width 81 height 10
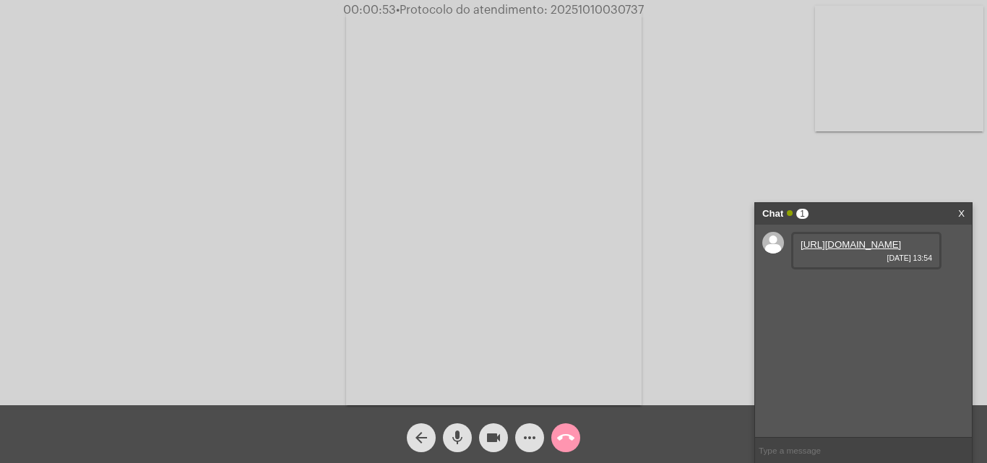
click at [487, 439] on mat-icon "videocam" at bounding box center [493, 437] width 17 height 17
click at [445, 437] on button "mic" at bounding box center [457, 438] width 29 height 29
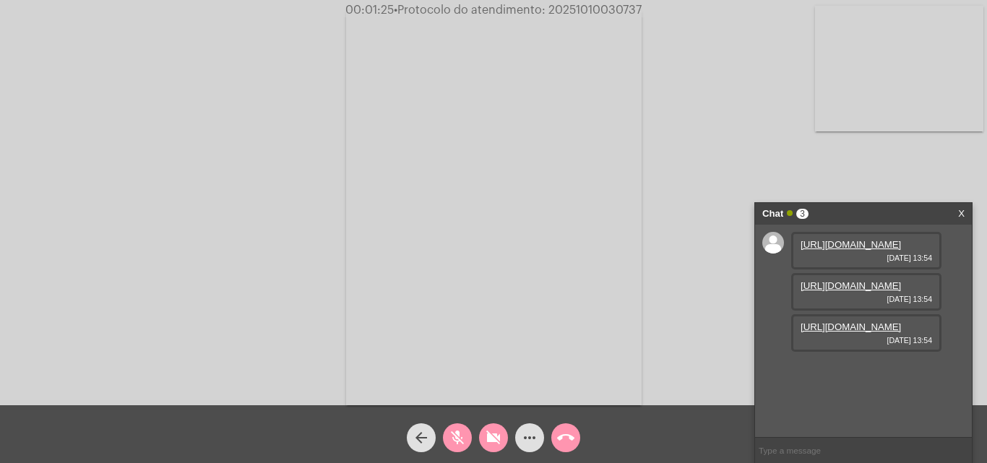
click at [497, 423] on div "videocam_off" at bounding box center [494, 434] width 36 height 36
click at [456, 437] on mat-icon "mic_off" at bounding box center [457, 437] width 17 height 17
click at [867, 250] on link "[URL][DOMAIN_NAME]" at bounding box center [851, 244] width 100 height 11
click at [885, 291] on link "[URL][DOMAIN_NAME]" at bounding box center [851, 285] width 100 height 11
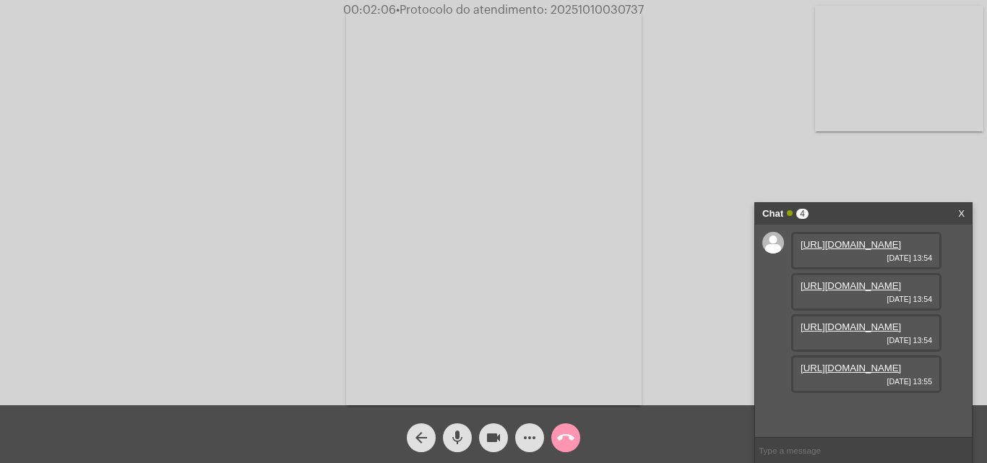
click at [859, 322] on link "[URL][DOMAIN_NAME]" at bounding box center [851, 327] width 100 height 11
click at [858, 374] on link "[URL][DOMAIN_NAME]" at bounding box center [851, 368] width 100 height 11
click at [118, 198] on div "Acessando Câmera e Microfone..." at bounding box center [493, 207] width 985 height 406
click at [503, 438] on button "videocam" at bounding box center [493, 438] width 29 height 29
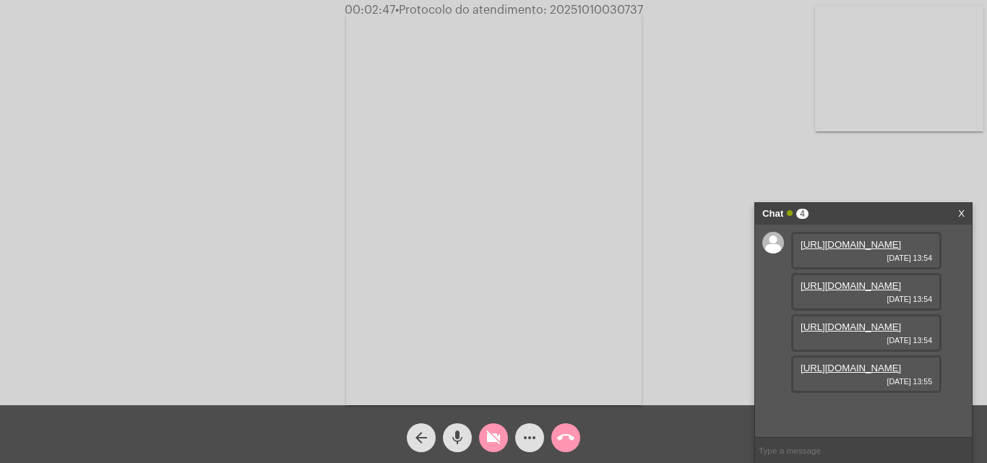
drag, startPoint x: 458, startPoint y: 436, endPoint x: 486, endPoint y: 408, distance: 39.9
click at [458, 434] on mat-icon "mic" at bounding box center [457, 437] width 17 height 17
click at [476, 445] on div "videocam_off" at bounding box center [494, 434] width 36 height 36
click at [460, 440] on mat-icon "mic_off" at bounding box center [457, 437] width 17 height 17
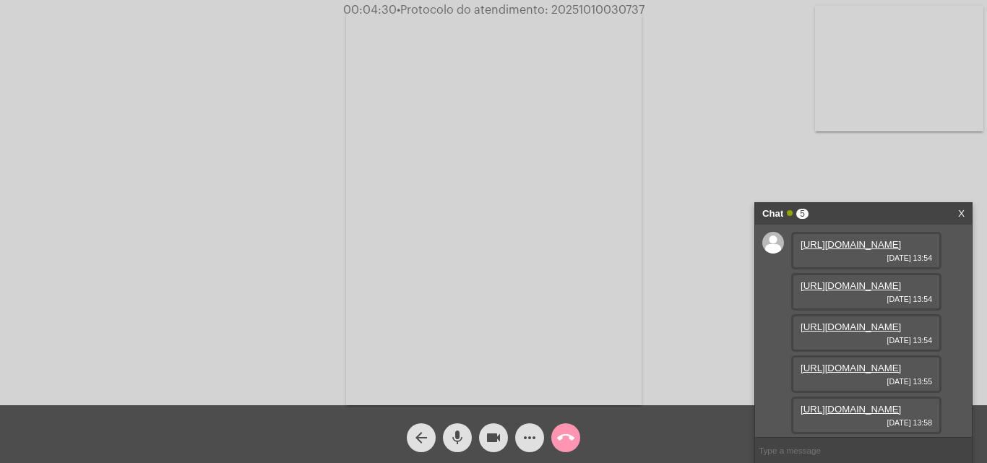
click at [872, 404] on link "[URL][DOMAIN_NAME]" at bounding box center [851, 409] width 100 height 11
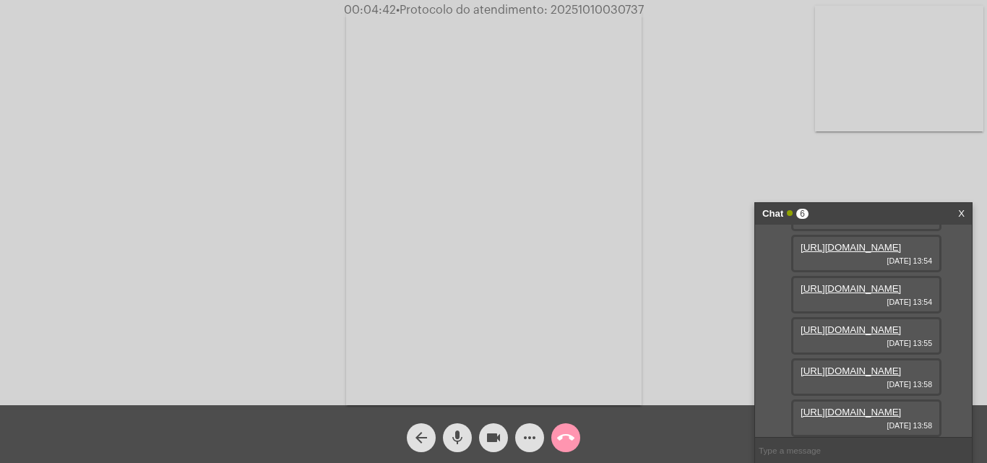
click at [861, 377] on link "[URL][DOMAIN_NAME]" at bounding box center [851, 371] width 100 height 11
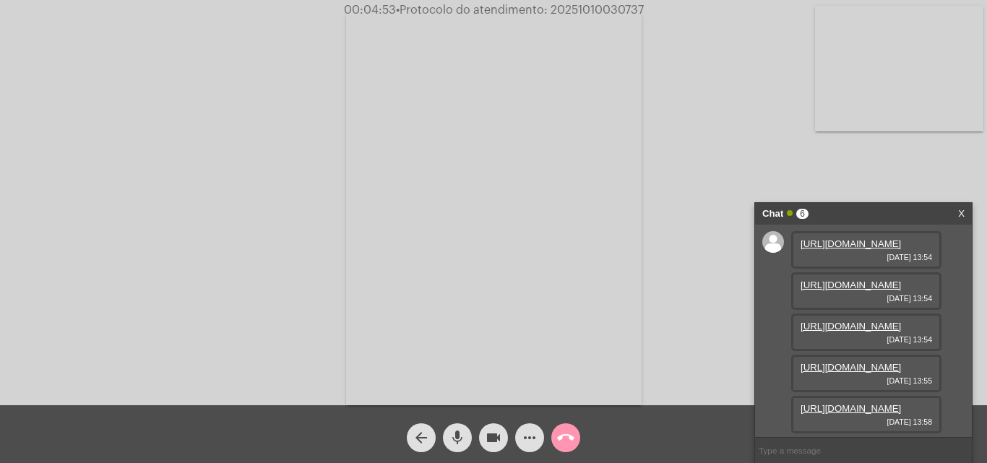
scroll to position [0, 0]
click at [487, 425] on span "videocam" at bounding box center [493, 438] width 17 height 29
click at [462, 442] on mat-icon "mic" at bounding box center [457, 437] width 17 height 17
drag, startPoint x: 510, startPoint y: 444, endPoint x: 495, endPoint y: 441, distance: 15.5
click at [509, 444] on div "videocam_off" at bounding box center [494, 434] width 36 height 36
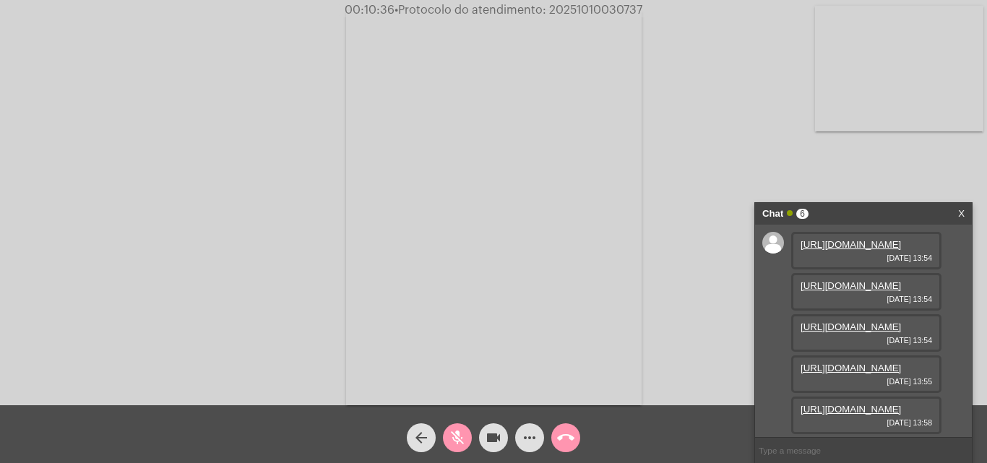
click at [458, 429] on mat-icon "mic_off" at bounding box center [457, 437] width 17 height 17
click at [486, 417] on div "videocam" at bounding box center [494, 434] width 36 height 36
click at [450, 438] on mat-icon "mic" at bounding box center [457, 437] width 17 height 17
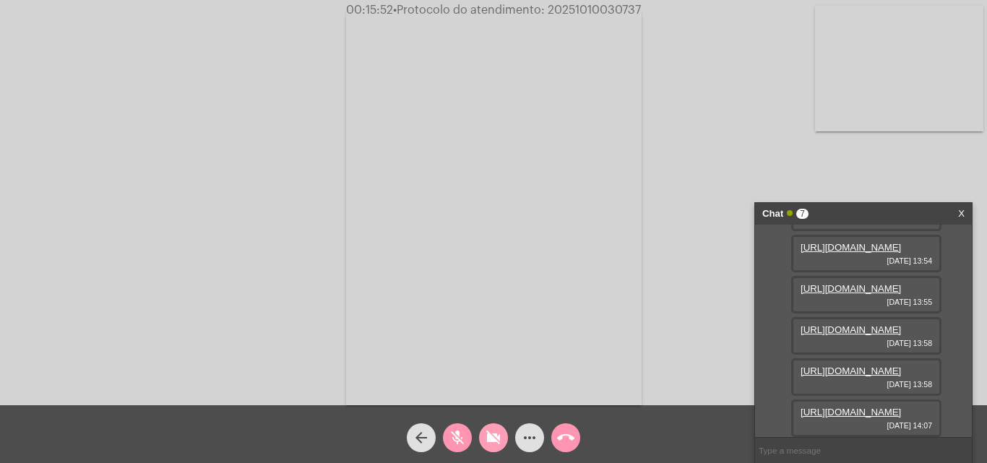
click at [489, 436] on mat-icon "videocam_off" at bounding box center [493, 437] width 17 height 17
click at [452, 436] on mat-icon "mic_off" at bounding box center [457, 437] width 17 height 17
click at [878, 407] on link "[URL][DOMAIN_NAME]" at bounding box center [851, 412] width 100 height 11
click at [497, 427] on span "videocam" at bounding box center [493, 438] width 17 height 29
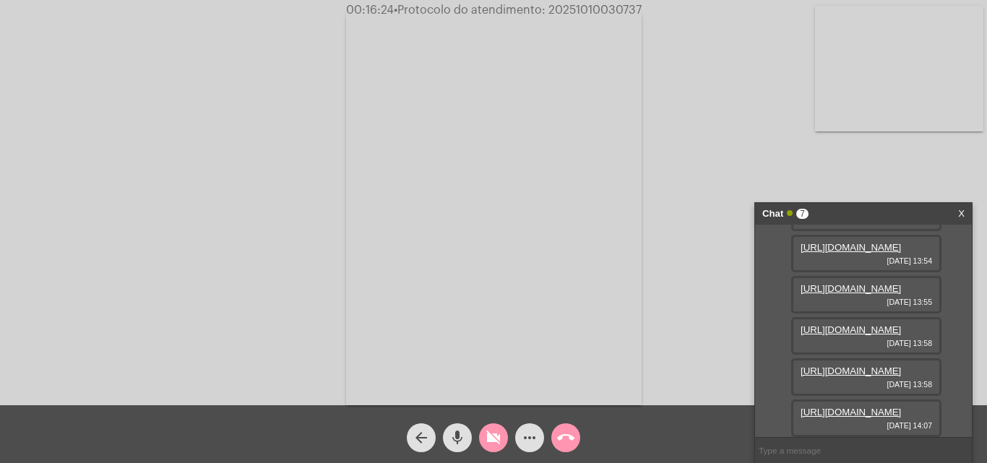
click at [449, 434] on mat-icon "mic" at bounding box center [457, 437] width 17 height 17
click at [863, 407] on link "[URL][DOMAIN_NAME]" at bounding box center [851, 412] width 100 height 11
click at [497, 442] on mat-icon "videocam_off" at bounding box center [493, 437] width 17 height 17
click at [469, 437] on button "mic_off" at bounding box center [457, 438] width 29 height 29
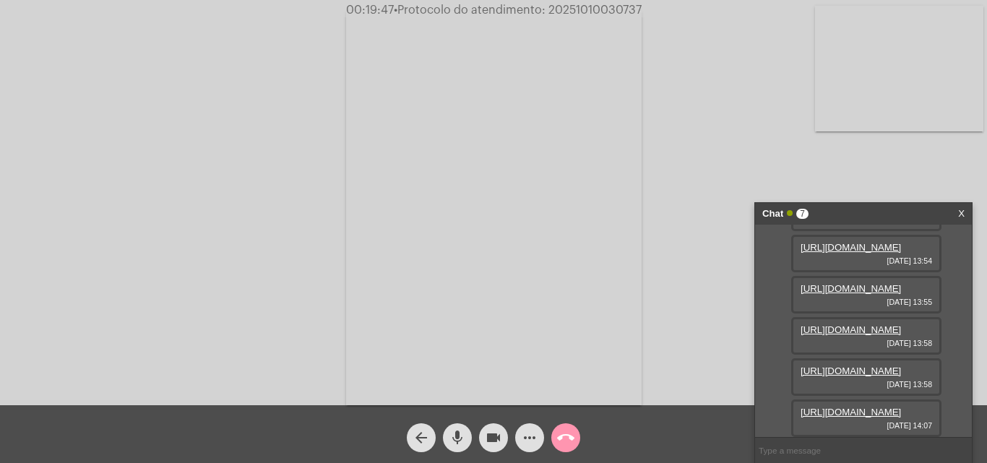
click at [880, 330] on link "[URL][DOMAIN_NAME]" at bounding box center [851, 330] width 100 height 11
click at [499, 448] on span "videocam" at bounding box center [493, 438] width 17 height 29
click at [466, 439] on button "mic" at bounding box center [457, 438] width 29 height 29
click at [835, 325] on link "[URL][DOMAIN_NAME]" at bounding box center [851, 330] width 100 height 11
click at [867, 330] on link "[URL][DOMAIN_NAME]" at bounding box center [851, 330] width 100 height 11
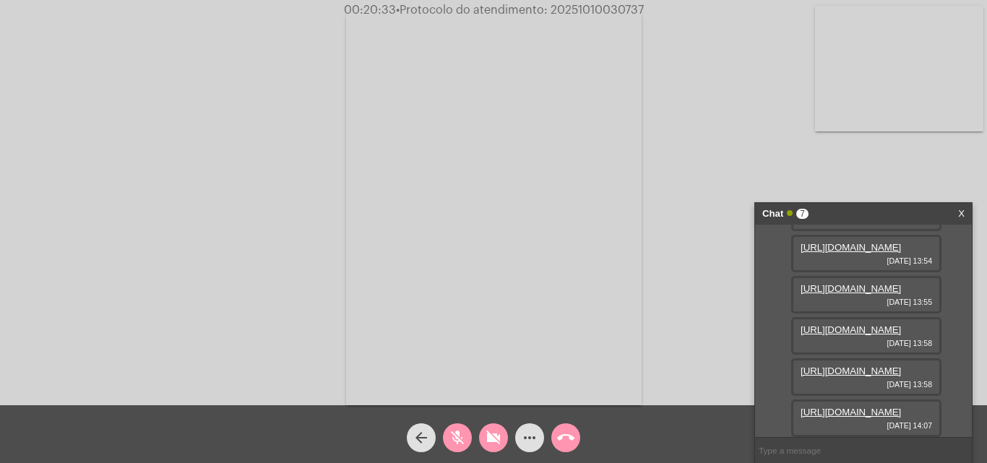
scroll to position [90, 0]
click at [849, 253] on link "[URL][DOMAIN_NAME]" at bounding box center [851, 247] width 100 height 11
click at [859, 294] on link "[URL][DOMAIN_NAME]" at bounding box center [851, 288] width 100 height 11
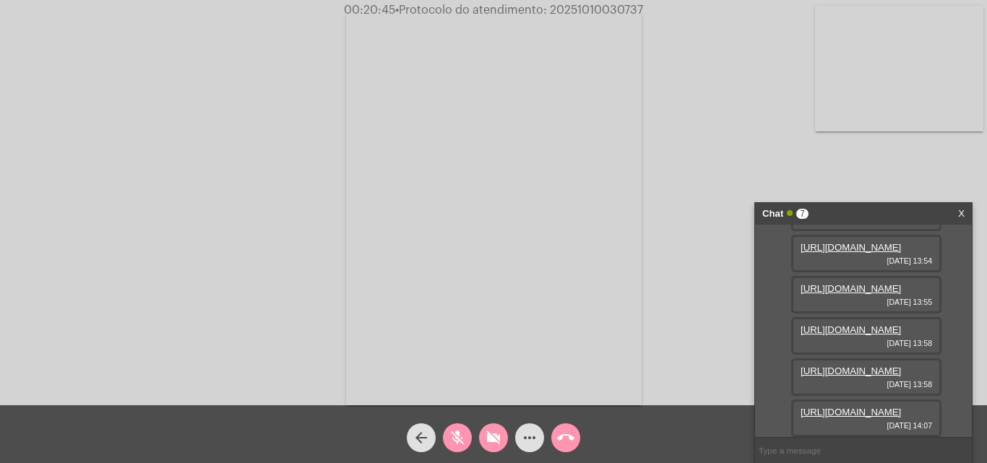
click at [861, 325] on link "[URL][DOMAIN_NAME]" at bounding box center [851, 330] width 100 height 11
click at [867, 407] on link "[URL][DOMAIN_NAME]" at bounding box center [851, 412] width 100 height 11
click at [873, 366] on link "[URL][DOMAIN_NAME]" at bounding box center [851, 371] width 100 height 11
click at [909, 194] on div "Acessando Câmera e Microfone..." at bounding box center [493, 207] width 985 height 406
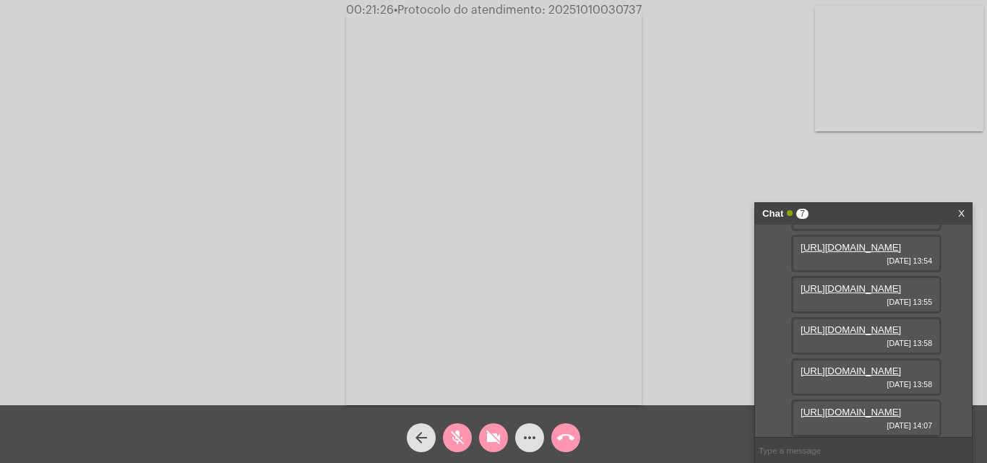
scroll to position [235, 0]
click at [858, 335] on link "[URL][DOMAIN_NAME]" at bounding box center [851, 330] width 100 height 11
click at [497, 422] on div "videocam_off" at bounding box center [494, 434] width 36 height 36
click at [470, 432] on button "mic_off" at bounding box center [457, 438] width 29 height 29
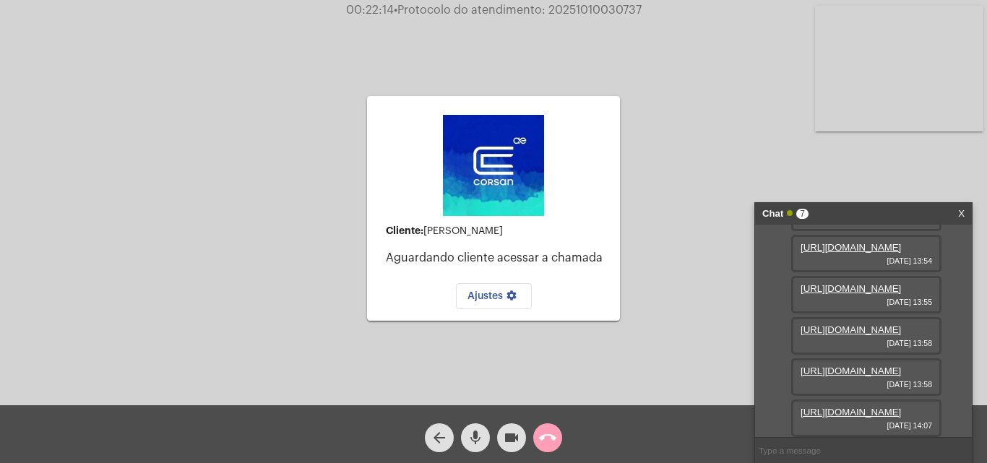
click at [561, 435] on button "call_end" at bounding box center [547, 438] width 29 height 29
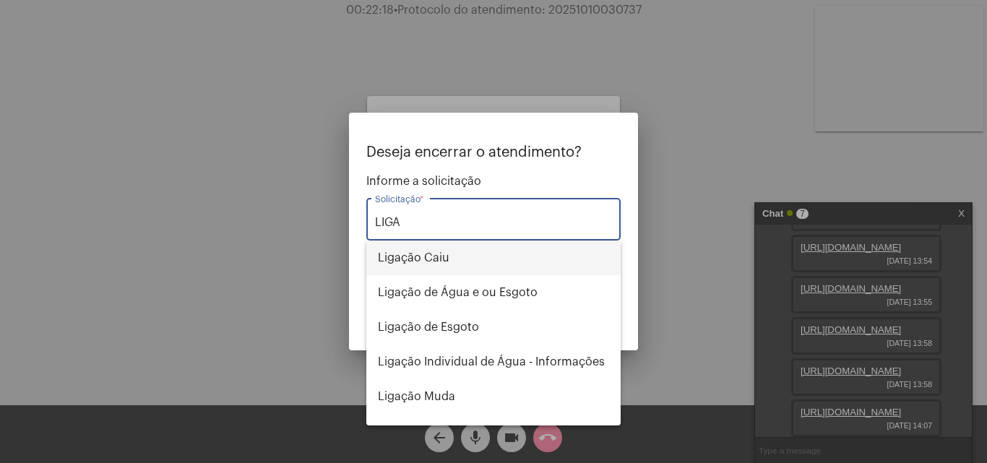
click at [401, 256] on span "Ligação Caiu" at bounding box center [493, 258] width 231 height 35
type input "Ligação Caiu"
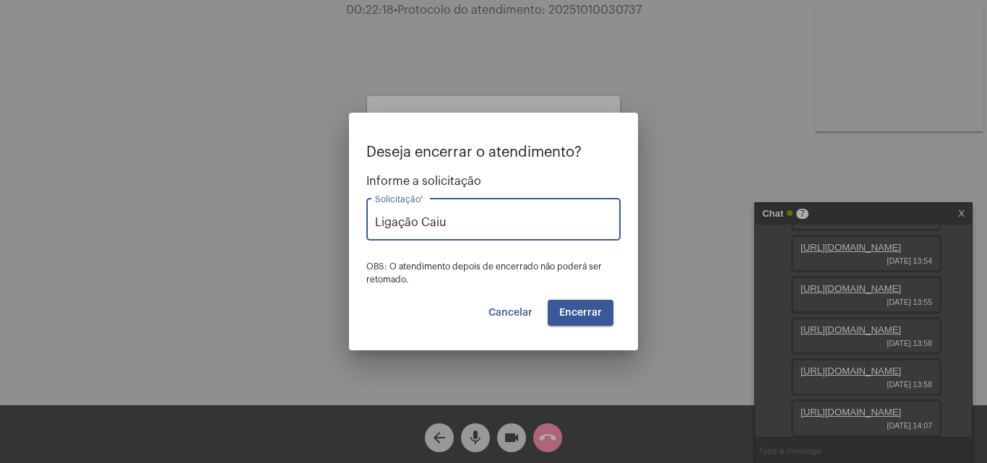
click at [594, 319] on button "Encerrar" at bounding box center [581, 313] width 66 height 26
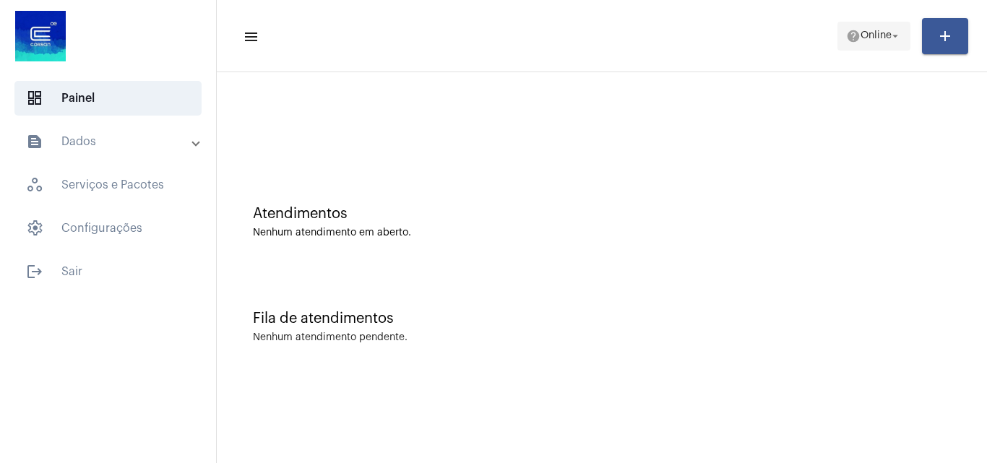
click at [861, 40] on span "Online" at bounding box center [876, 36] width 31 height 10
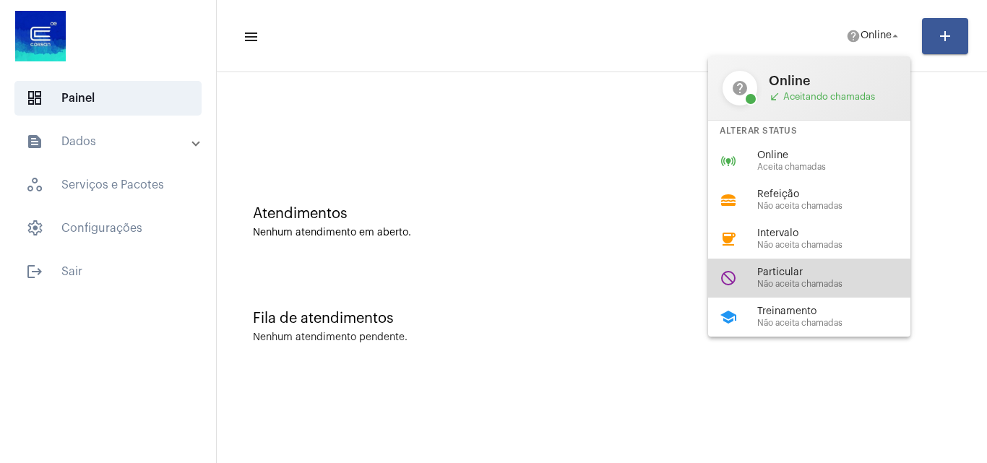
click at [808, 281] on span "Não aceita chamadas" at bounding box center [840, 284] width 165 height 9
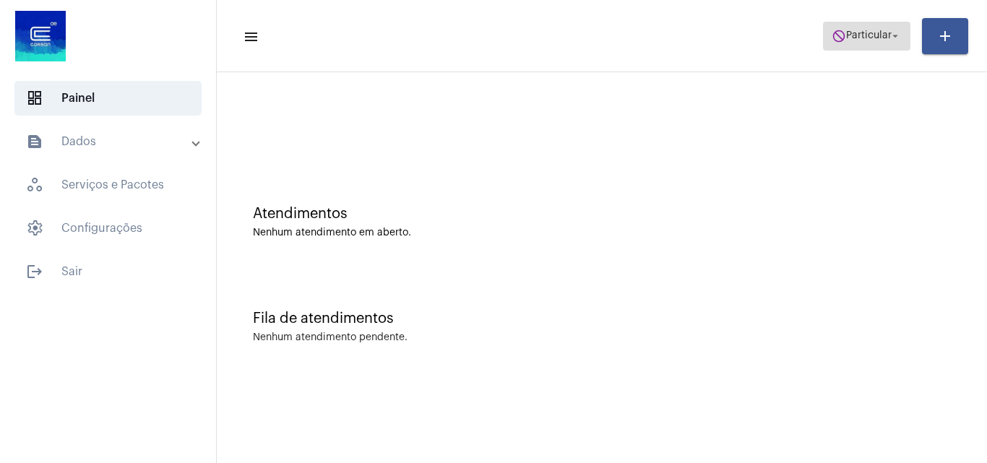
click at [841, 46] on span "do_not_disturb Particular arrow_drop_down" at bounding box center [867, 35] width 70 height 26
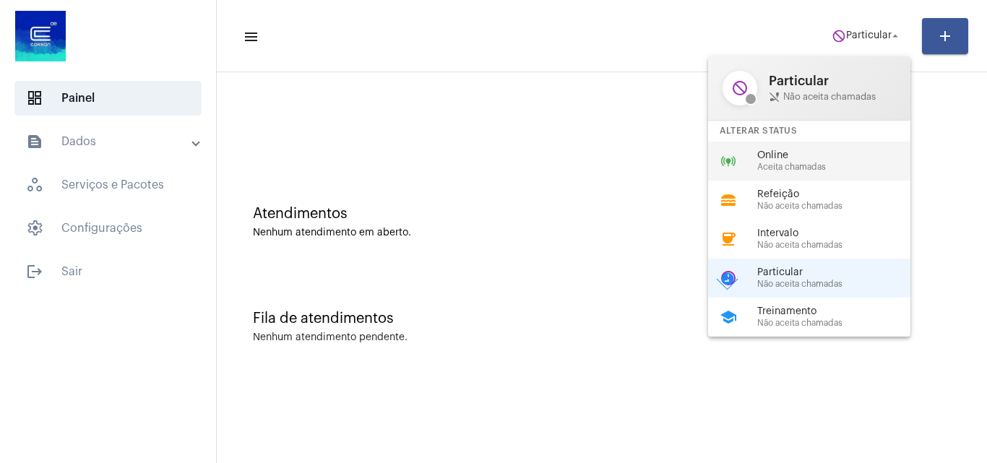
drag, startPoint x: 815, startPoint y: 144, endPoint x: 815, endPoint y: 159, distance: 15.2
click at [815, 145] on div "online_prediction Online Aceita chamadas" at bounding box center [821, 161] width 226 height 39
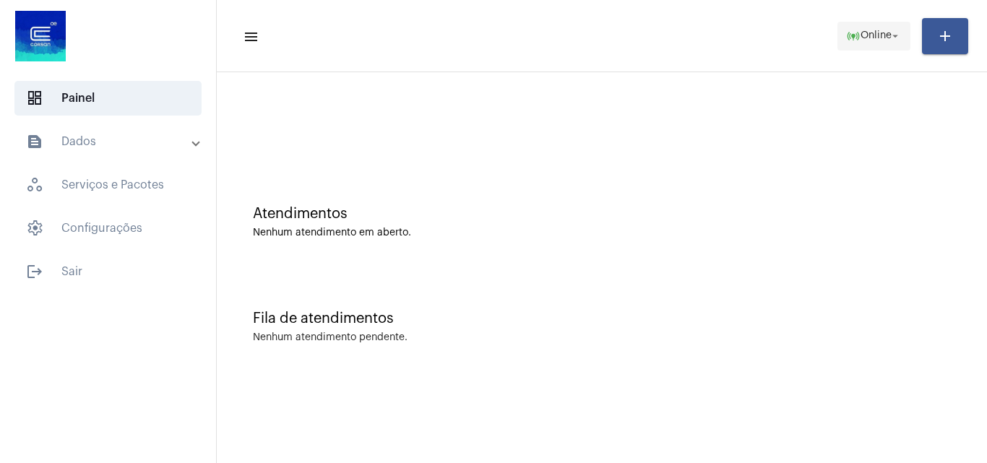
click at [861, 31] on span "Online" at bounding box center [876, 36] width 31 height 10
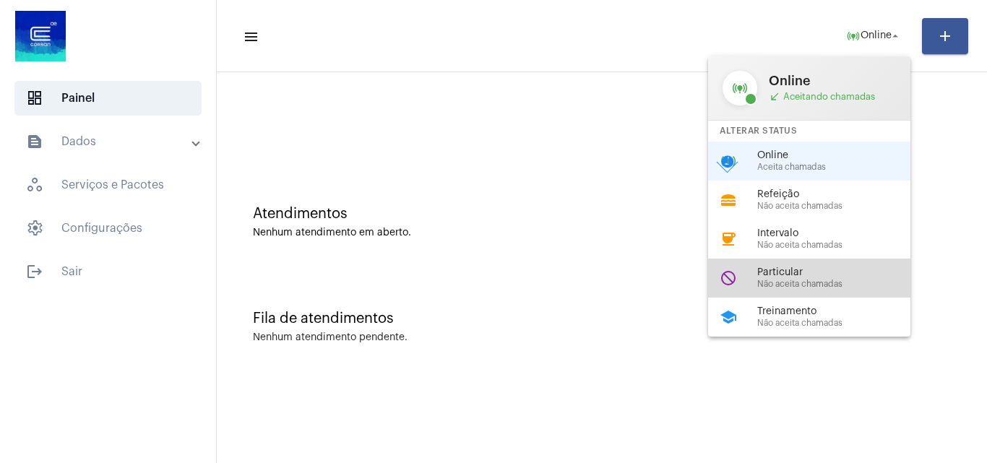
click at [798, 273] on span "Particular" at bounding box center [840, 272] width 165 height 11
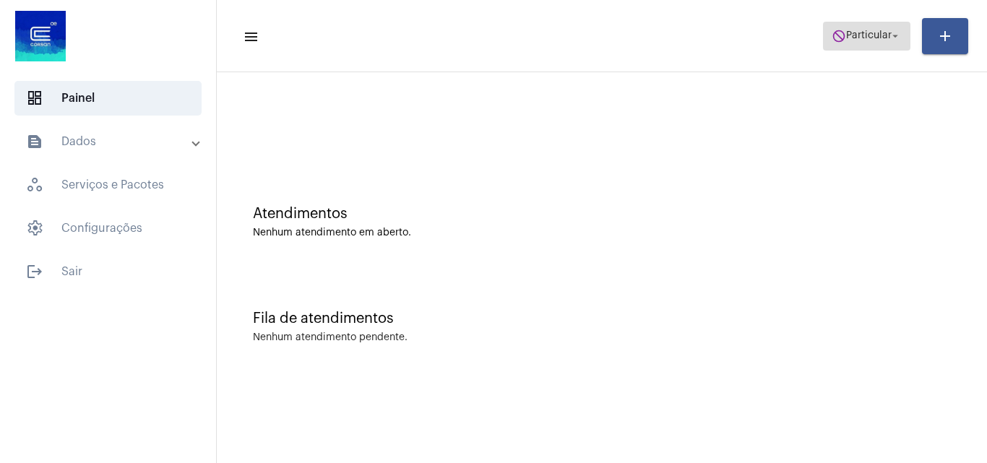
click at [834, 40] on mat-icon "do_not_disturb" at bounding box center [839, 36] width 14 height 14
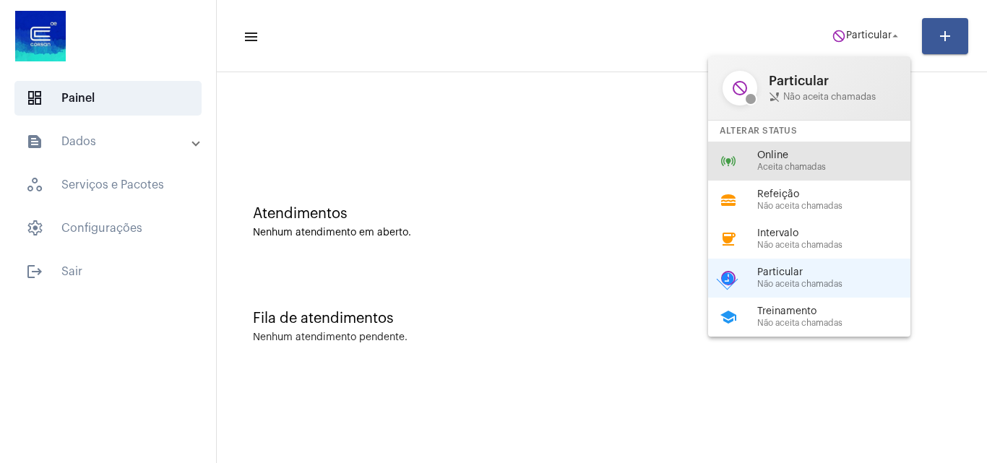
drag, startPoint x: 820, startPoint y: 162, endPoint x: 768, endPoint y: 22, distance: 148.9
click at [823, 142] on div "online_prediction Online Aceita chamadas" at bounding box center [821, 161] width 226 height 39
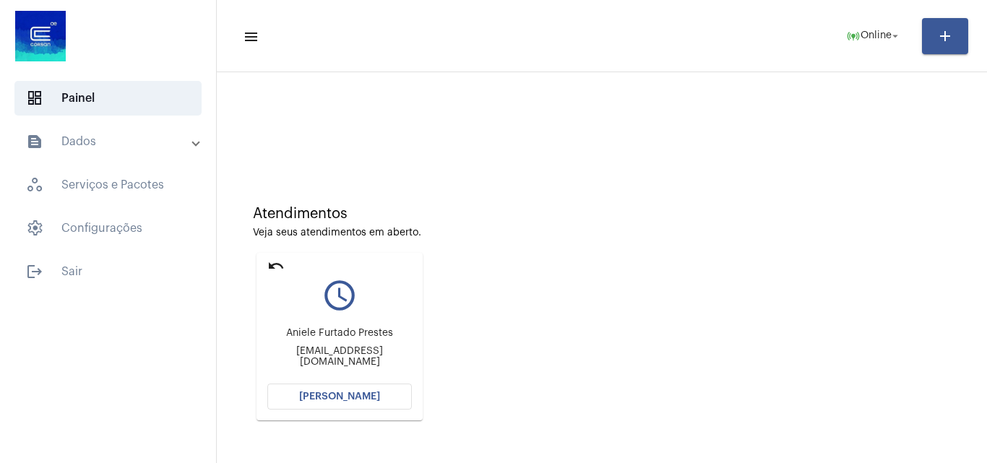
click at [350, 398] on span "[PERSON_NAME]" at bounding box center [339, 397] width 81 height 10
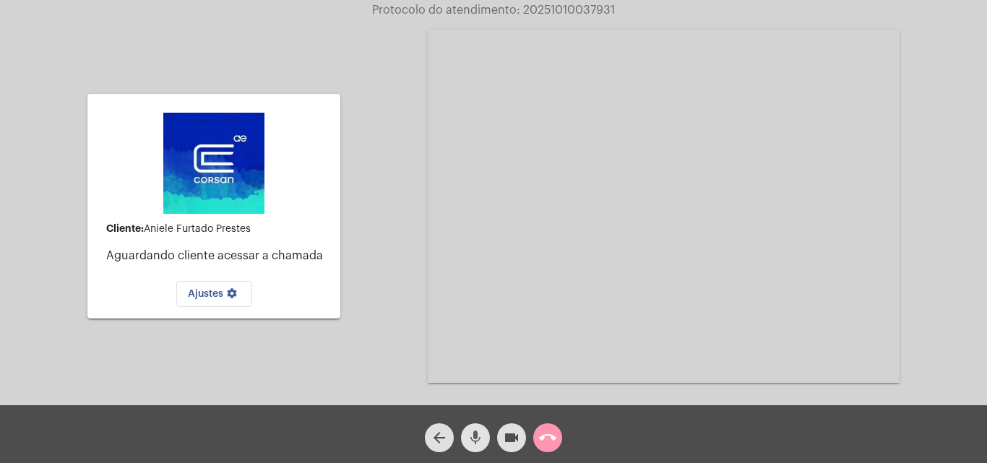
click at [481, 439] on mat-icon "mic" at bounding box center [475, 437] width 17 height 17
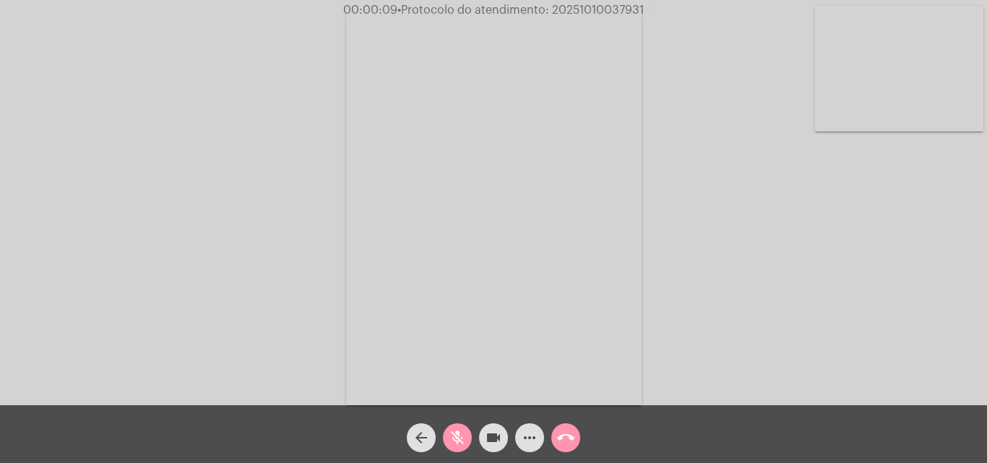
click at [464, 439] on mat-icon "mic_off" at bounding box center [457, 437] width 17 height 17
click at [434, 437] on button "arrow_back" at bounding box center [421, 438] width 29 height 29
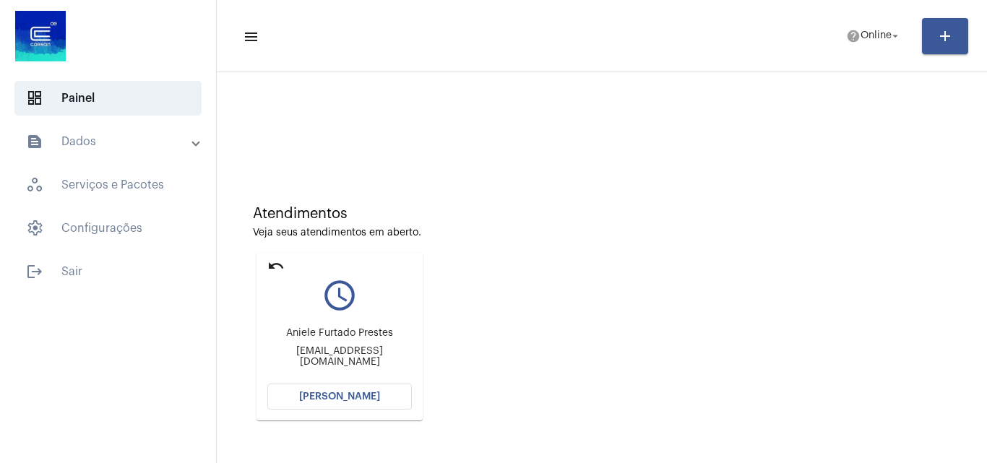
click at [359, 394] on span "[PERSON_NAME]" at bounding box center [339, 397] width 81 height 10
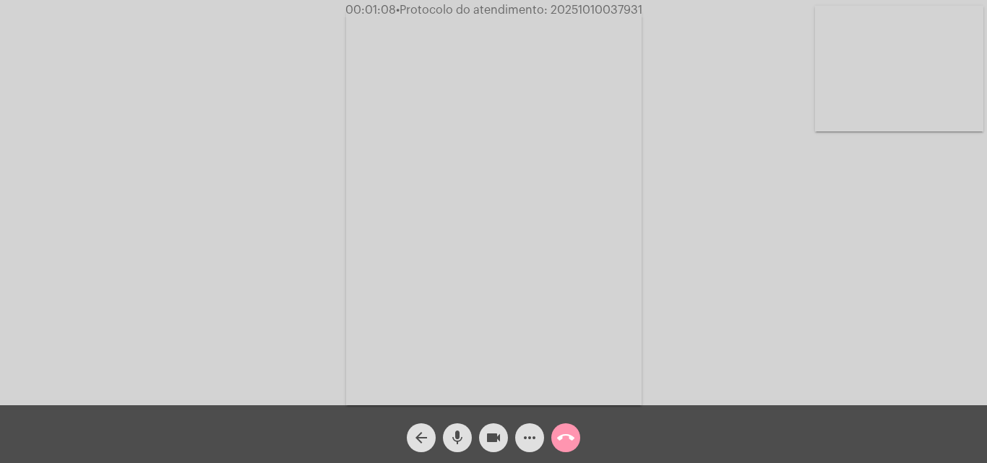
click at [492, 437] on mat-icon "videocam" at bounding box center [493, 437] width 17 height 17
click at [459, 417] on div "mic" at bounding box center [457, 434] width 36 height 36
click at [454, 458] on div "arrow_back mic_off videocam_off more_horiz call_end" at bounding box center [493, 435] width 987 height 58
click at [460, 439] on mat-icon "mic_off" at bounding box center [457, 437] width 17 height 17
click at [466, 422] on div "mic" at bounding box center [457, 434] width 36 height 36
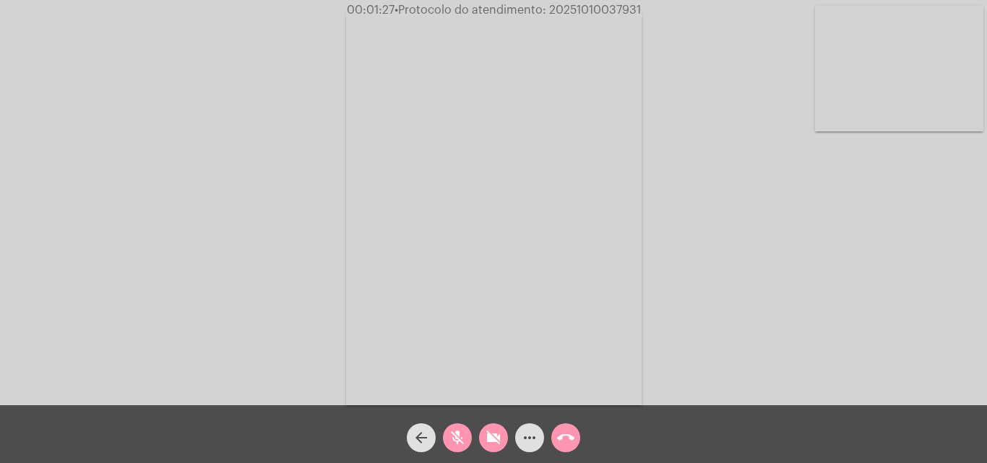
click at [483, 435] on button "videocam_off" at bounding box center [493, 438] width 29 height 29
click at [458, 437] on mat-icon "mic_off" at bounding box center [457, 437] width 17 height 17
click at [494, 424] on span "videocam" at bounding box center [493, 438] width 17 height 29
click at [460, 437] on mat-icon "mic" at bounding box center [457, 437] width 17 height 17
click at [493, 448] on span "videocam_off" at bounding box center [493, 438] width 17 height 29
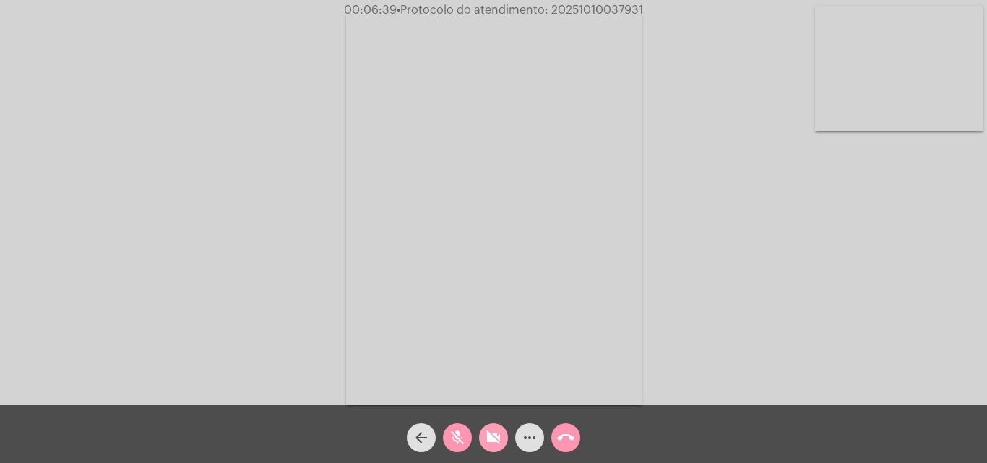
click at [467, 446] on button "mic_off" at bounding box center [457, 438] width 29 height 29
click at [543, 441] on button "more_horiz" at bounding box center [529, 438] width 29 height 29
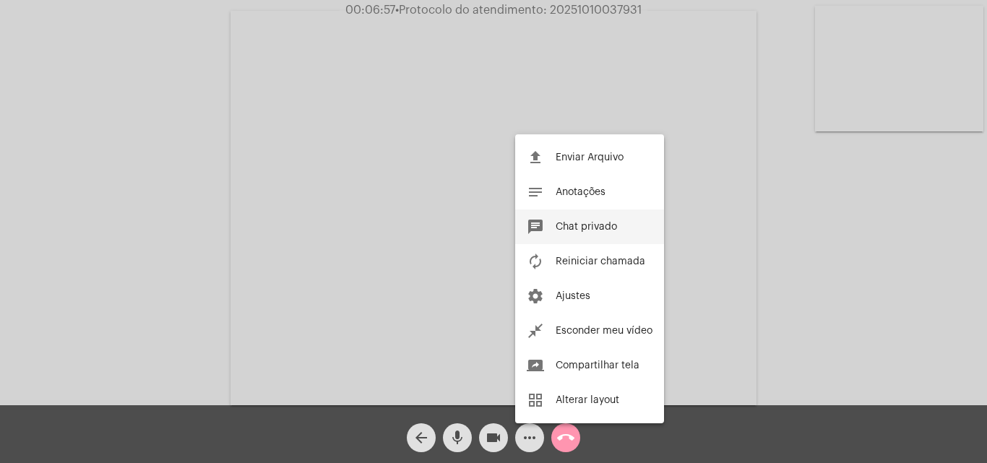
click at [590, 213] on button "chat Chat privado" at bounding box center [589, 227] width 149 height 35
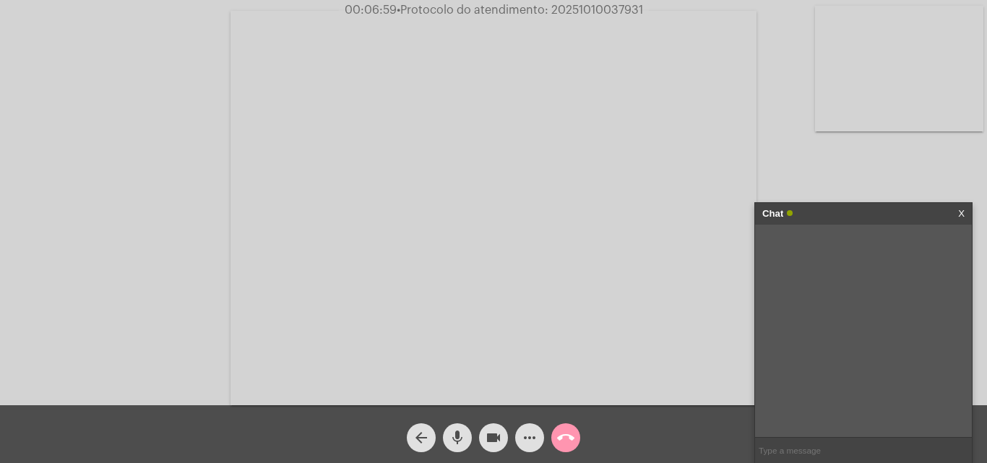
click at [832, 447] on input "text" at bounding box center [863, 450] width 217 height 25
paste input "20251001052070"
type input "20251001052070"
click at [821, 442] on input "text" at bounding box center [863, 450] width 217 height 25
click at [802, 452] on input "text" at bounding box center [863, 450] width 217 height 25
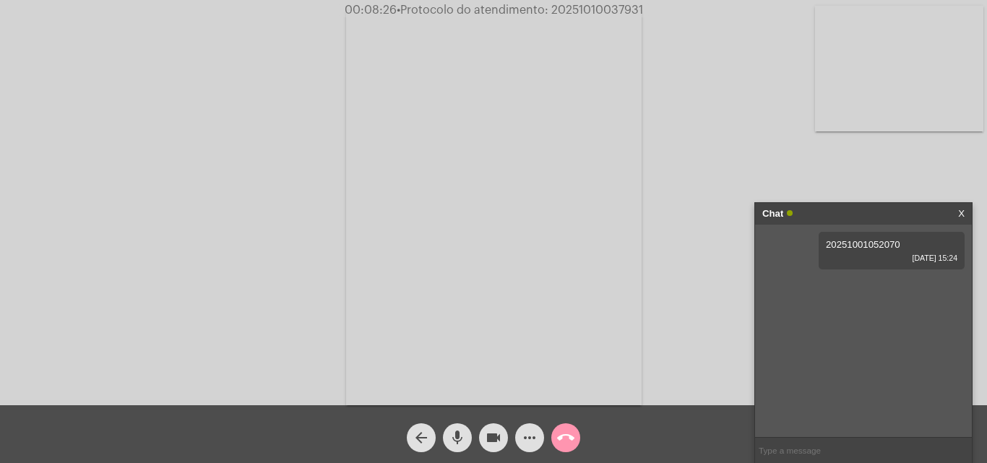
paste input "20251001051316"
type input "20251001051316"
click at [471, 429] on div "mic" at bounding box center [457, 434] width 36 height 36
click at [484, 434] on button "videocam" at bounding box center [493, 438] width 29 height 29
click at [565, 437] on mat-icon "call_end" at bounding box center [565, 437] width 17 height 17
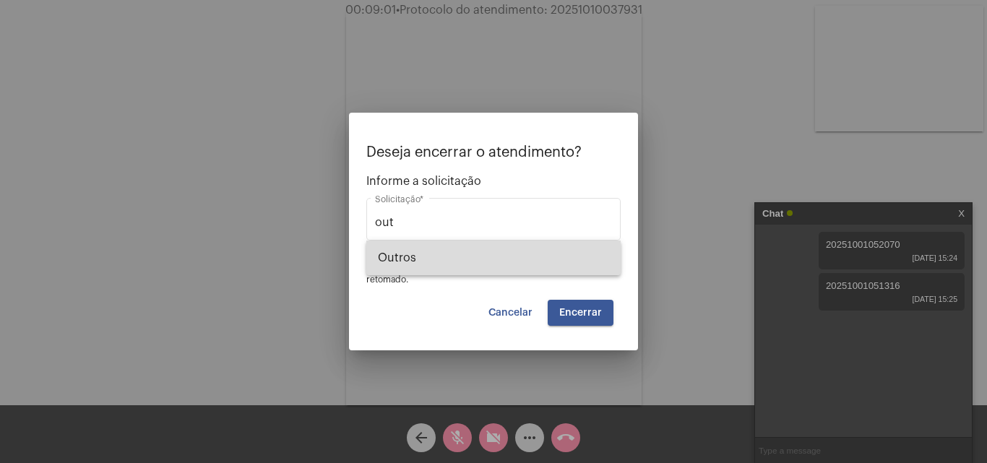
click at [492, 267] on span "Outros" at bounding box center [493, 258] width 231 height 35
type input "Outros"
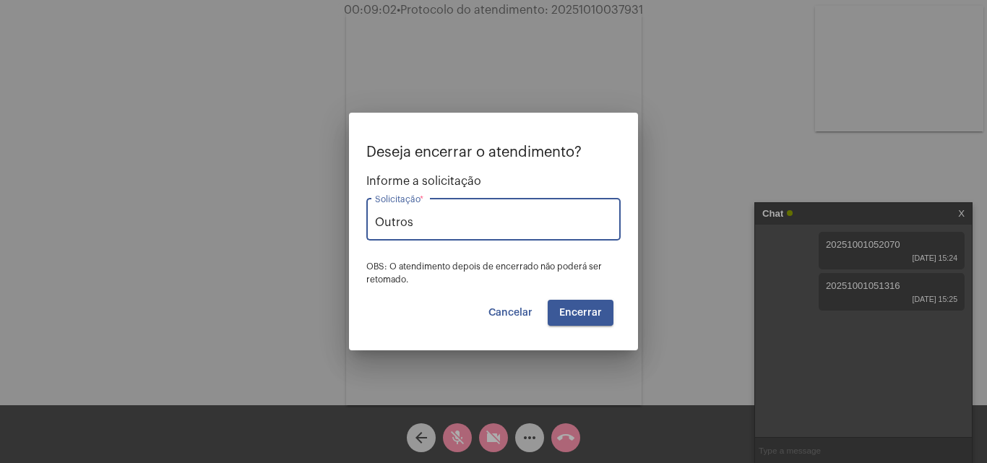
click at [557, 303] on button "Encerrar" at bounding box center [581, 313] width 66 height 26
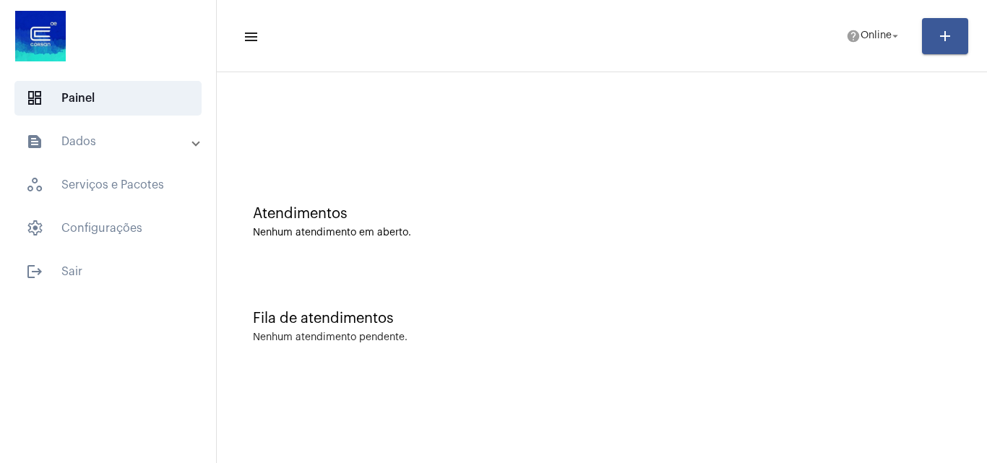
click at [138, 146] on mat-panel-title "text_snippet_outlined Dados" at bounding box center [109, 141] width 167 height 17
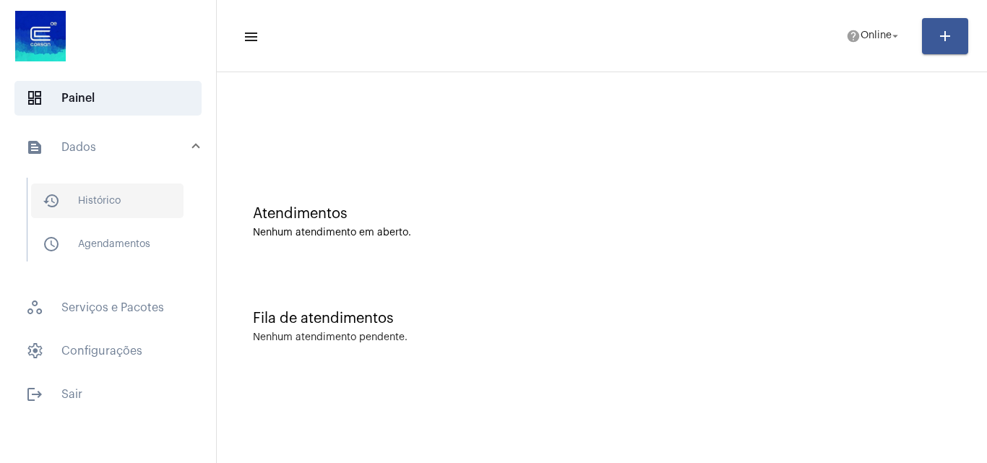
click at [167, 184] on span "history_outlined Histórico" at bounding box center [107, 201] width 153 height 35
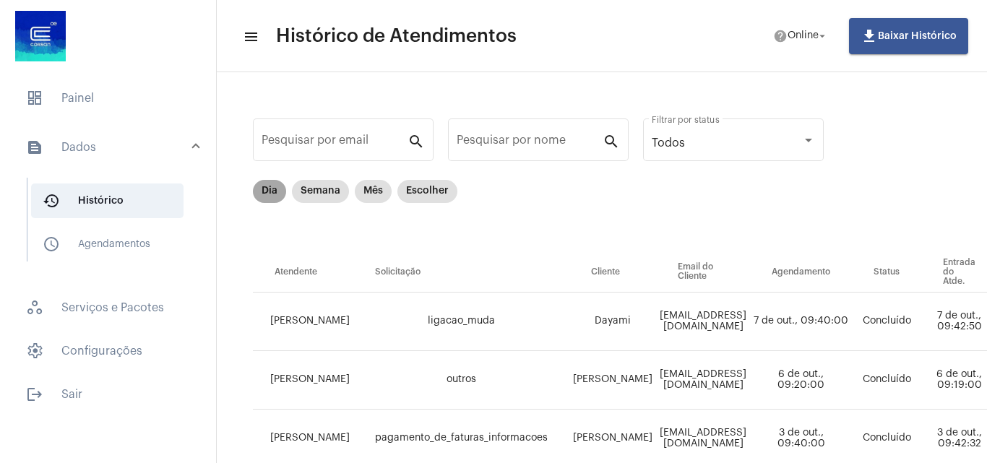
click at [274, 186] on mat-chip "Dia" at bounding box center [269, 191] width 33 height 23
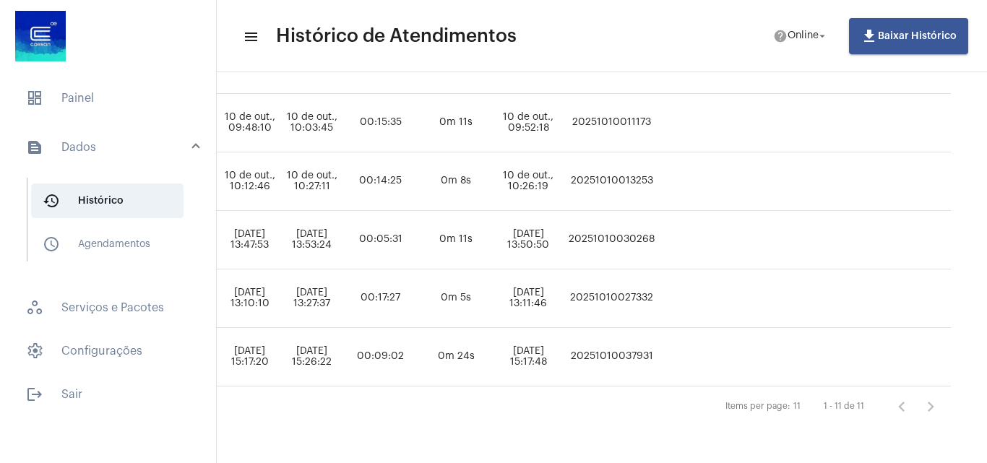
scroll to position [561, 841]
click at [659, 344] on td "20251010037931" at bounding box center [612, 357] width 95 height 59
copy td "20251010037931"
click at [36, 159] on mat-expansion-panel-header "text_snippet_outlined Dados" at bounding box center [112, 147] width 207 height 46
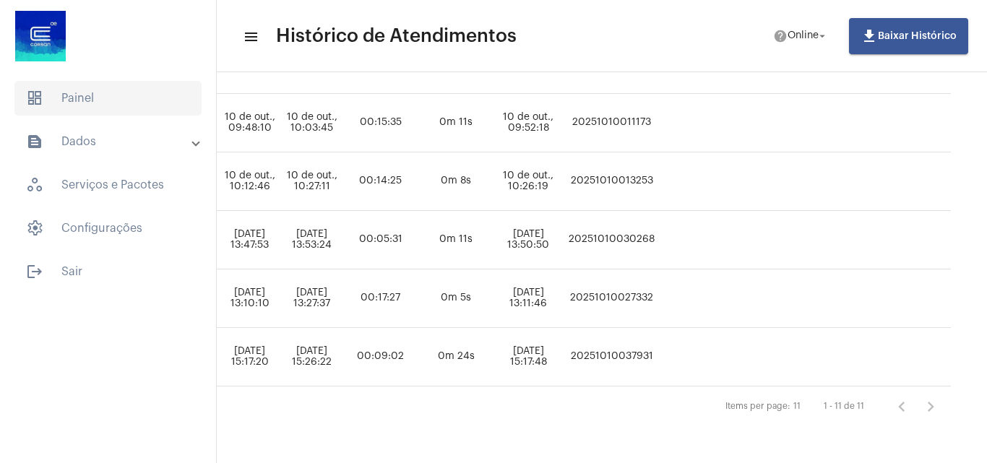
click at [85, 102] on span "dashboard Painel" at bounding box center [107, 98] width 187 height 35
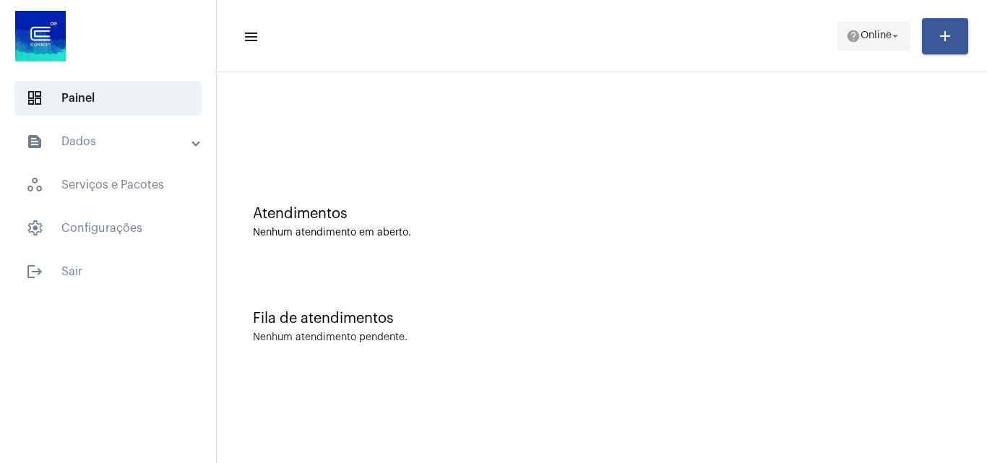
click at [850, 45] on span "help Online arrow_drop_down" at bounding box center [874, 35] width 56 height 26
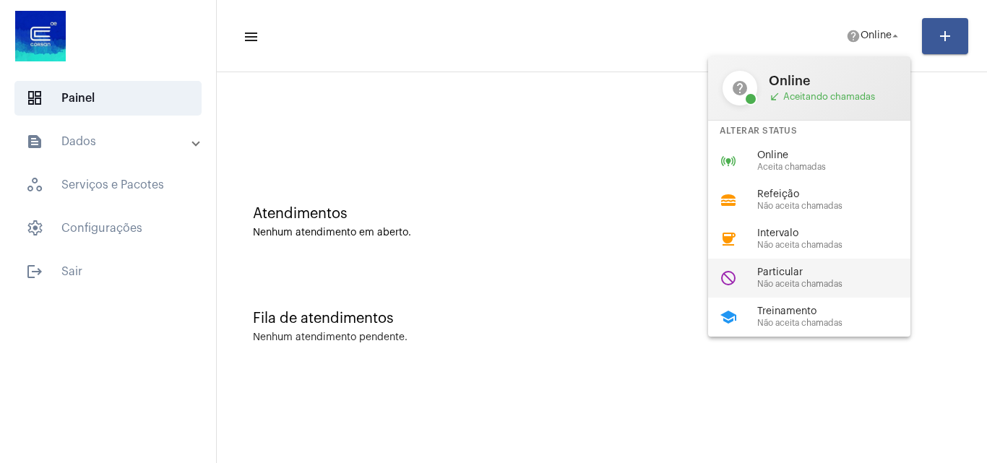
click at [820, 272] on span "Particular" at bounding box center [840, 272] width 165 height 11
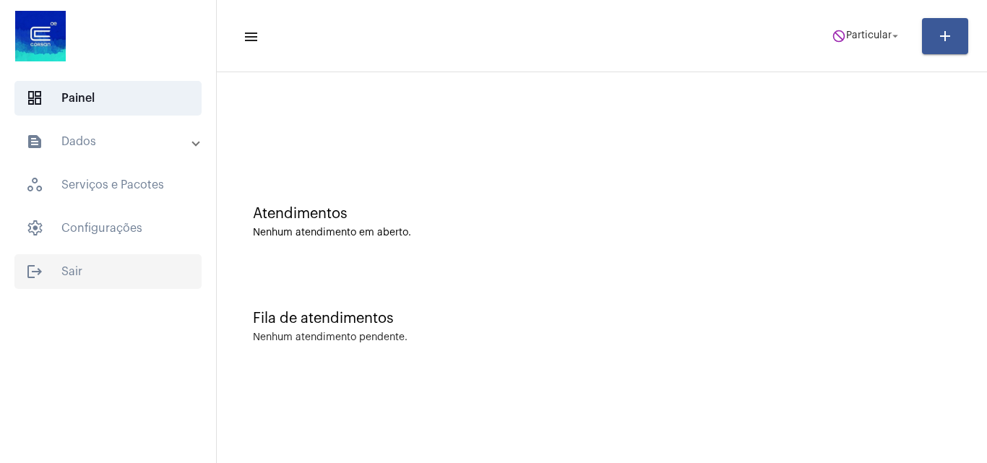
click at [78, 269] on span "logout Sair" at bounding box center [107, 271] width 187 height 35
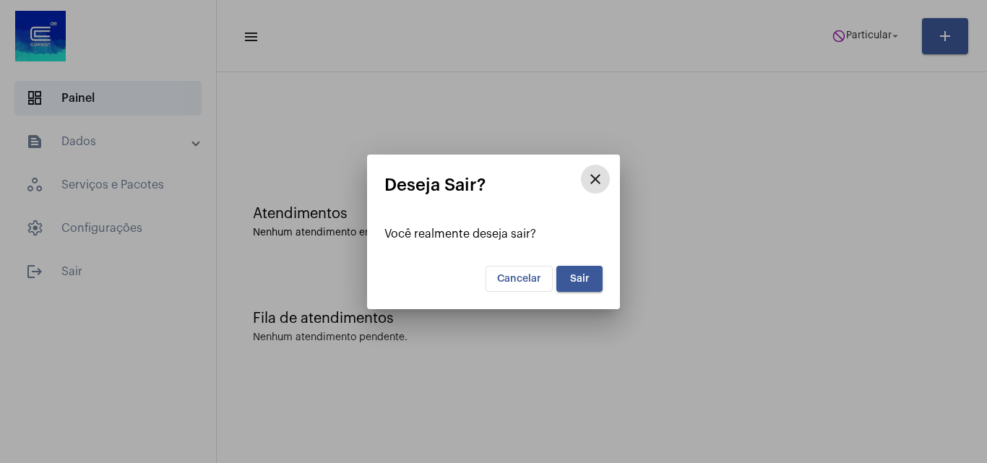
click at [598, 281] on button "Sair" at bounding box center [580, 279] width 46 height 26
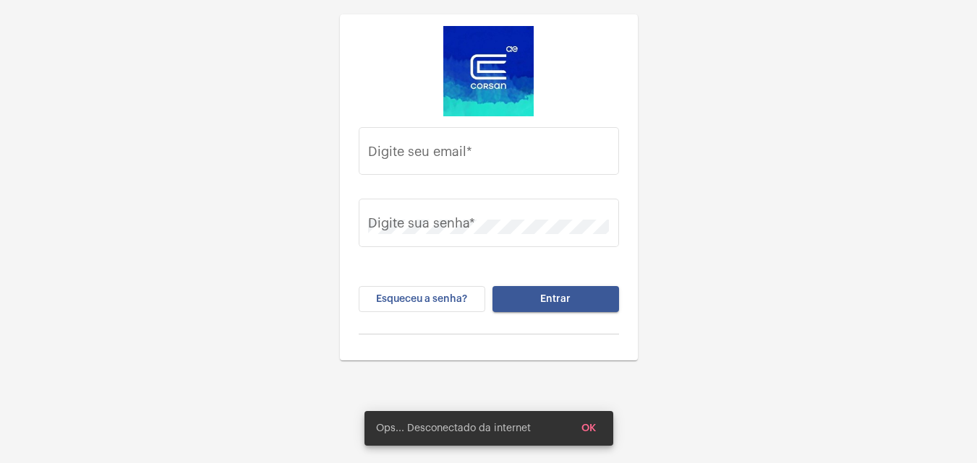
type input "[EMAIL_ADDRESS][DOMAIN_NAME]"
